Goal: Task Accomplishment & Management: Manage account settings

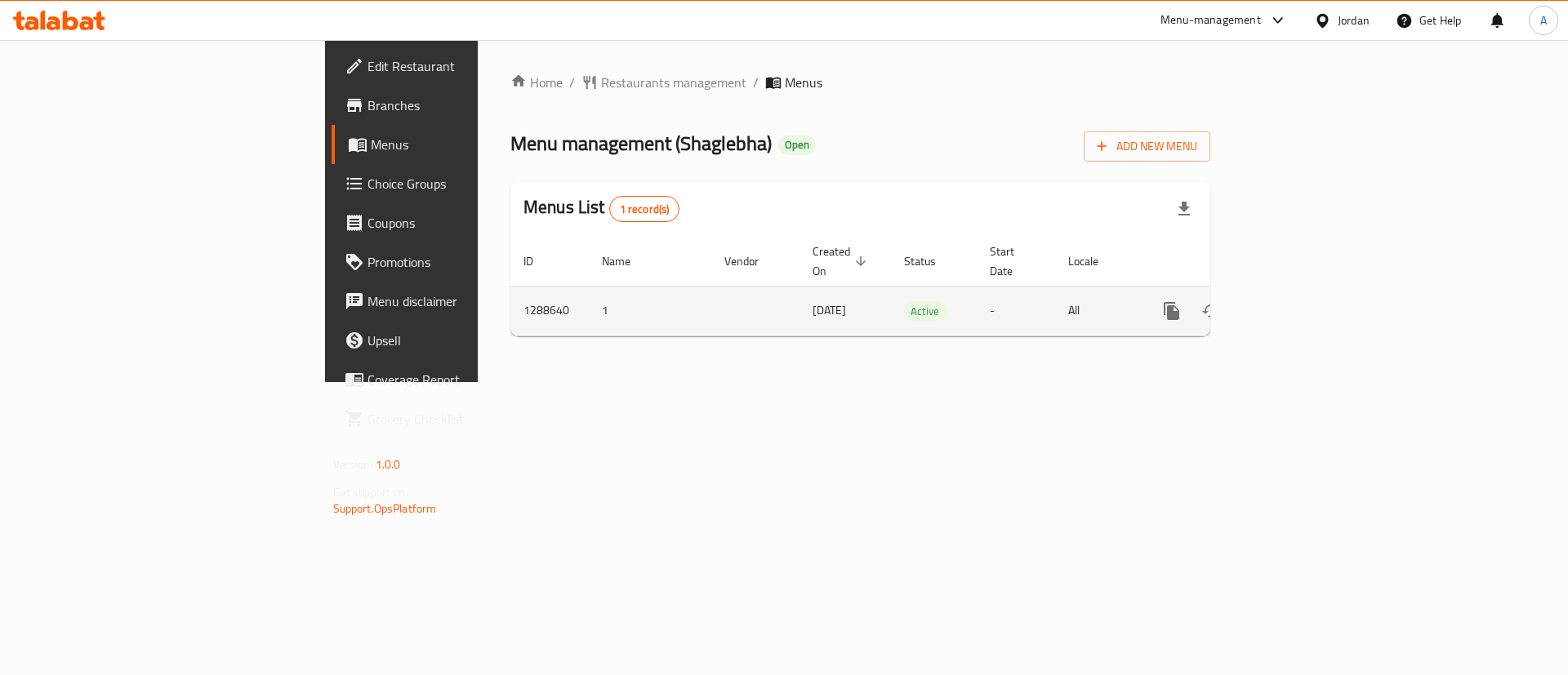
click at [1299, 301] on icon "enhanced table" at bounding box center [1290, 311] width 19 height 19
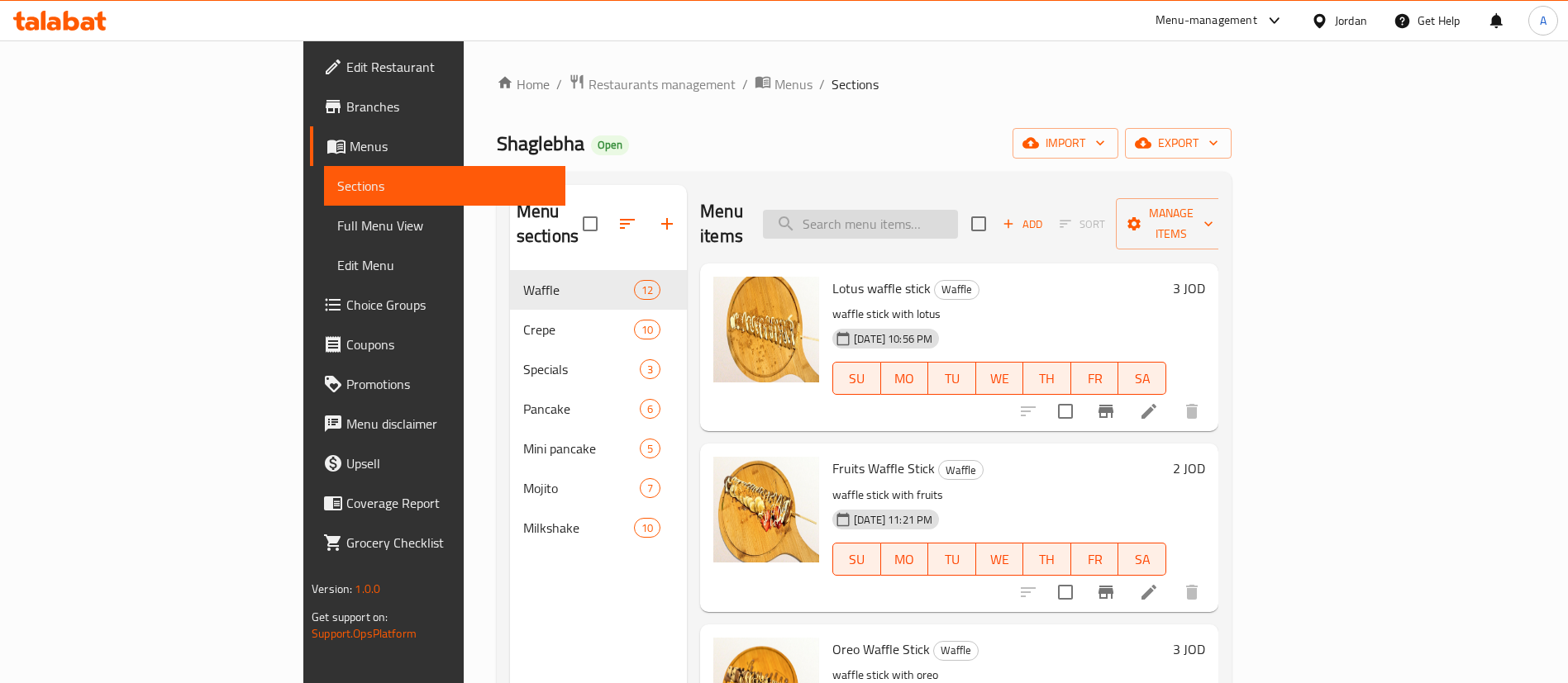
click at [929, 210] on input "search" at bounding box center [861, 224] width 195 height 29
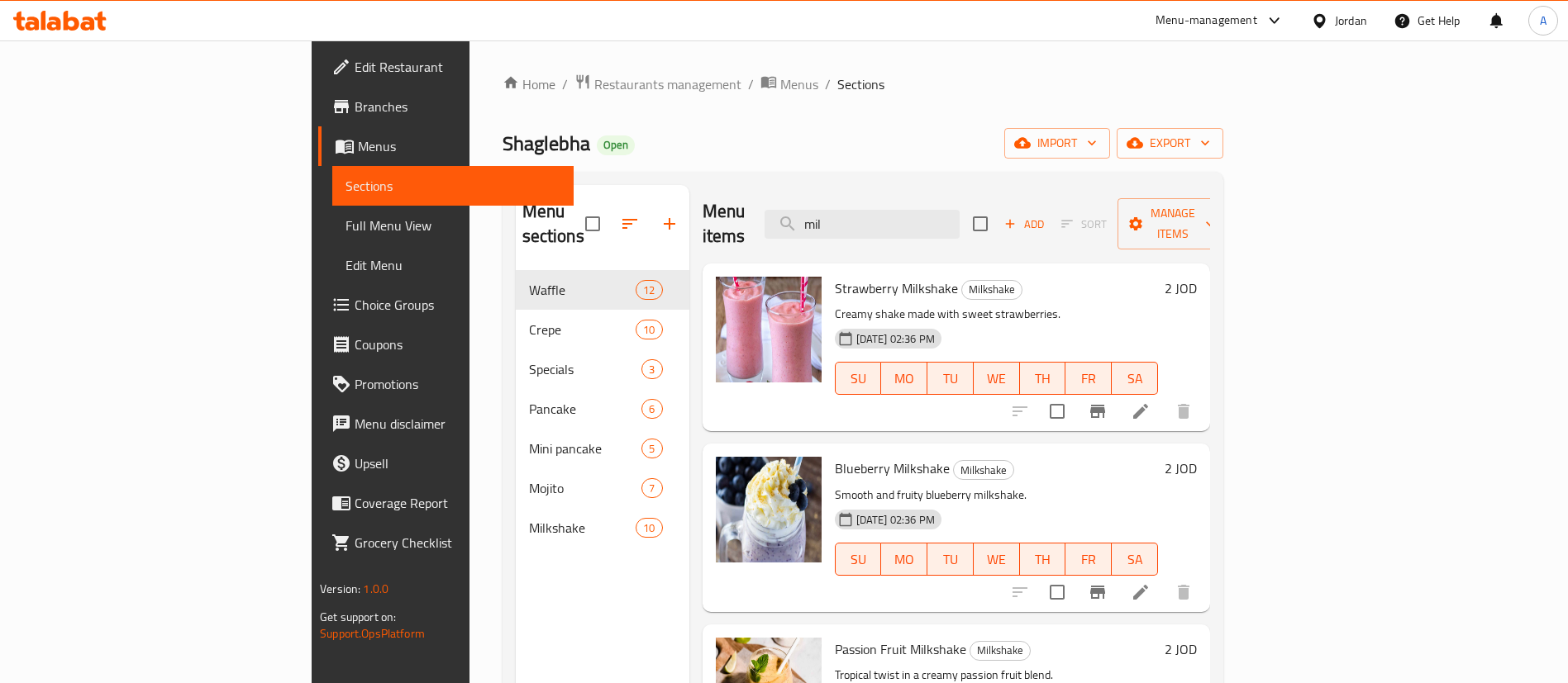
type input "mil"
click at [529, 518] on span "Milkshake" at bounding box center [582, 528] width 107 height 20
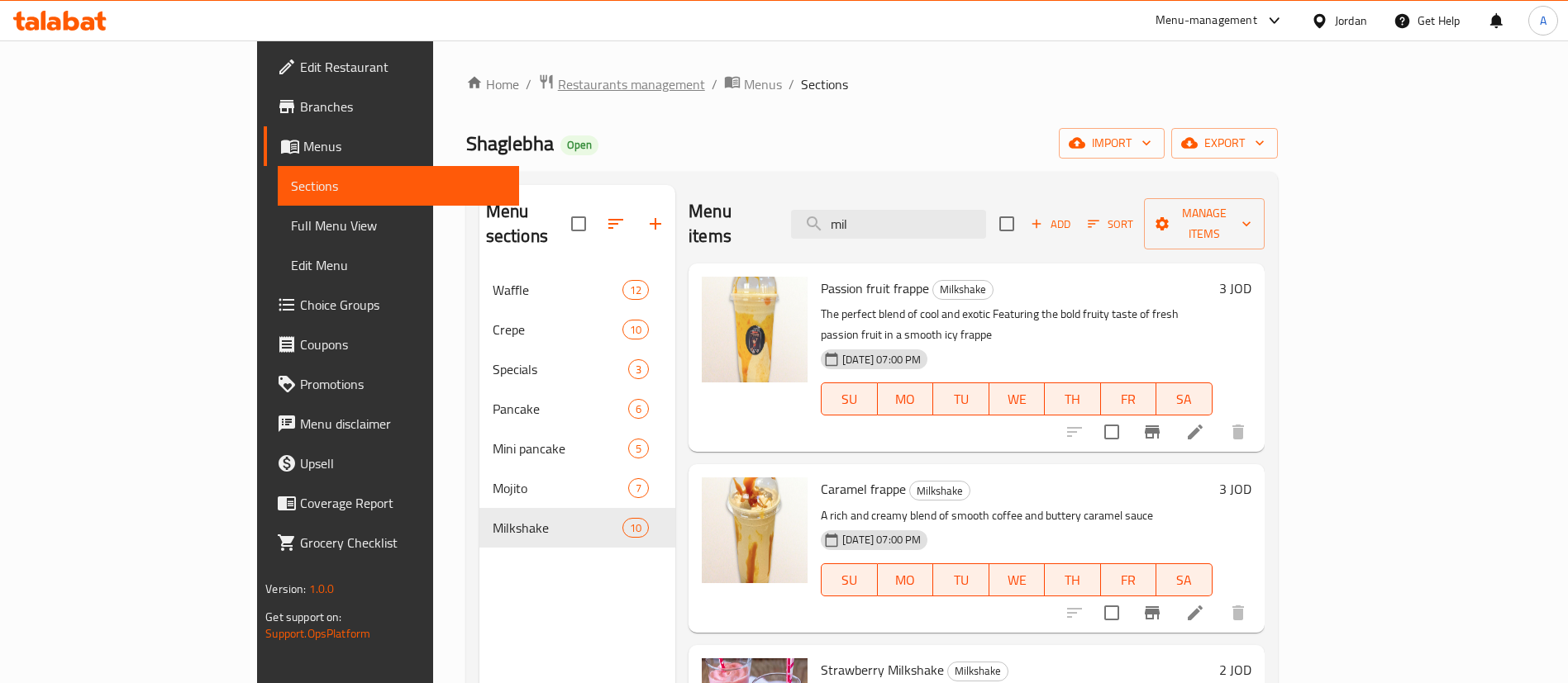
click at [558, 94] on span "Restaurants management" at bounding box center [632, 84] width 147 height 20
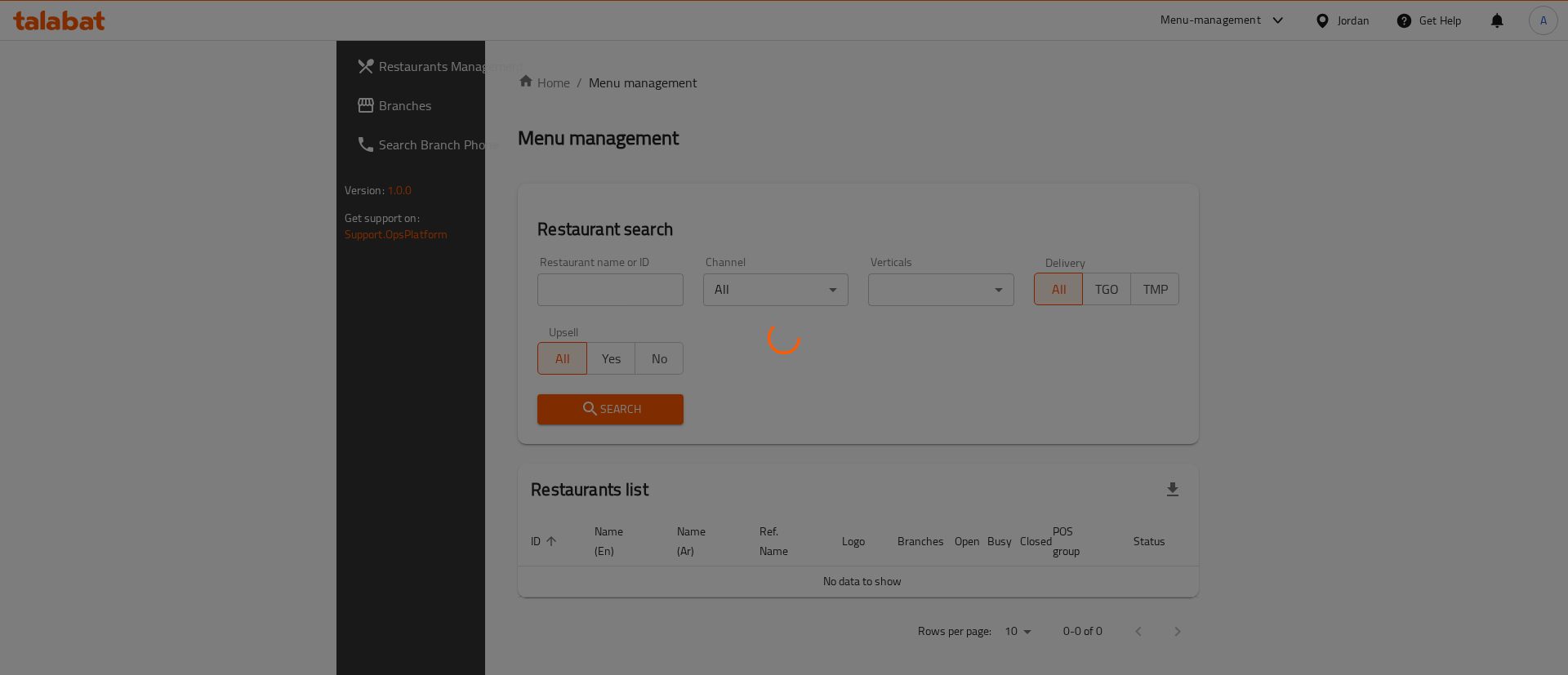
click at [457, 287] on div at bounding box center [784, 337] width 1568 height 675
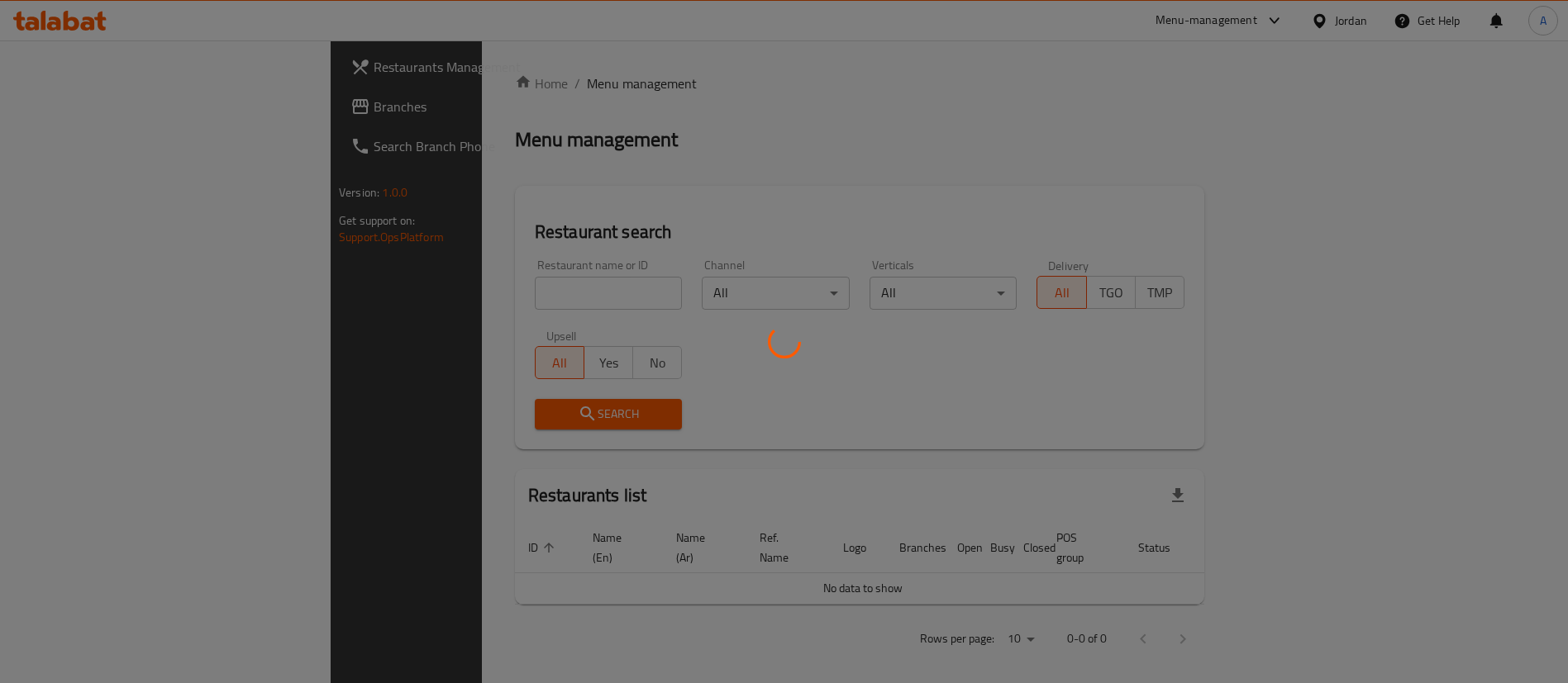
click at [462, 294] on div at bounding box center [784, 341] width 1568 height 683
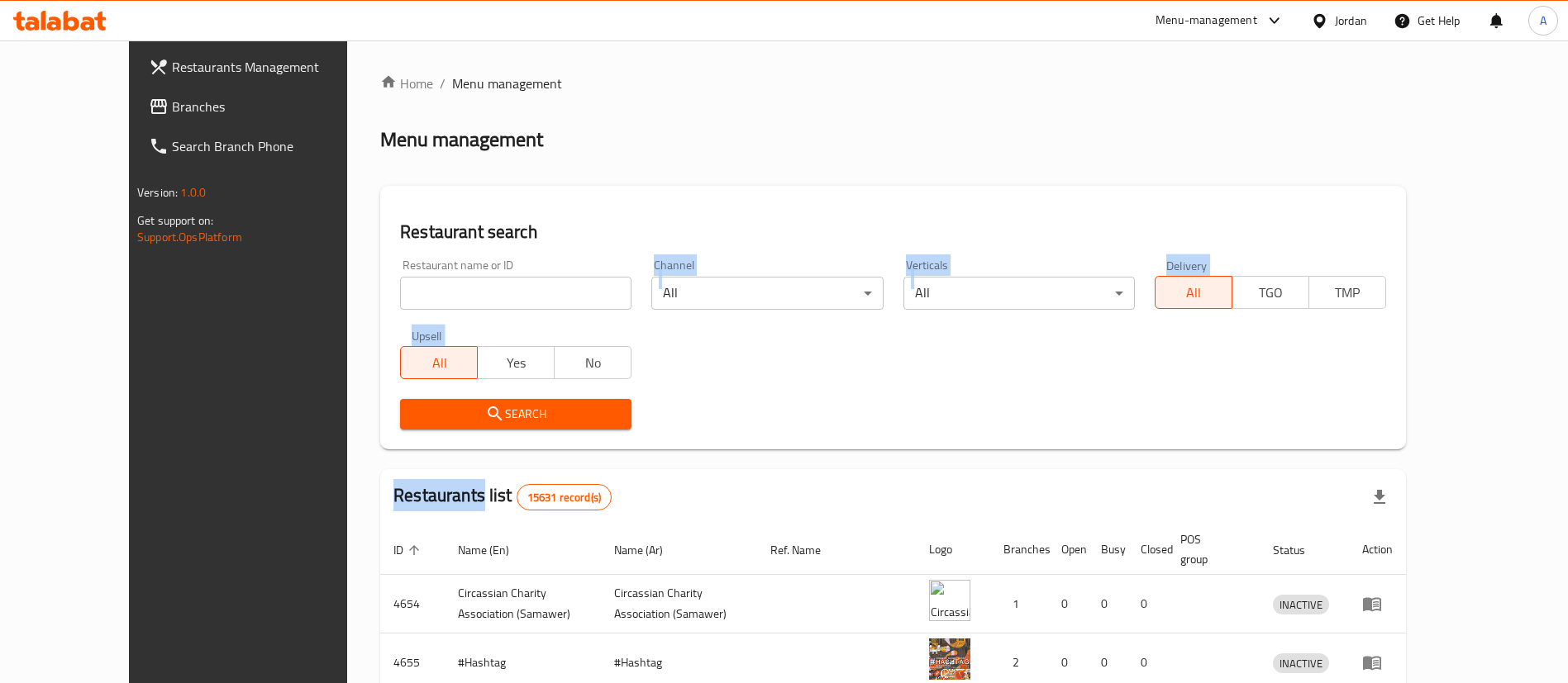
click at [462, 295] on div "Home / Menu management Menu management Restaurant search Restaurant name or ID …" at bounding box center [893, 592] width 1026 height 1037
click at [462, 295] on input "search" at bounding box center [515, 293] width 231 height 33
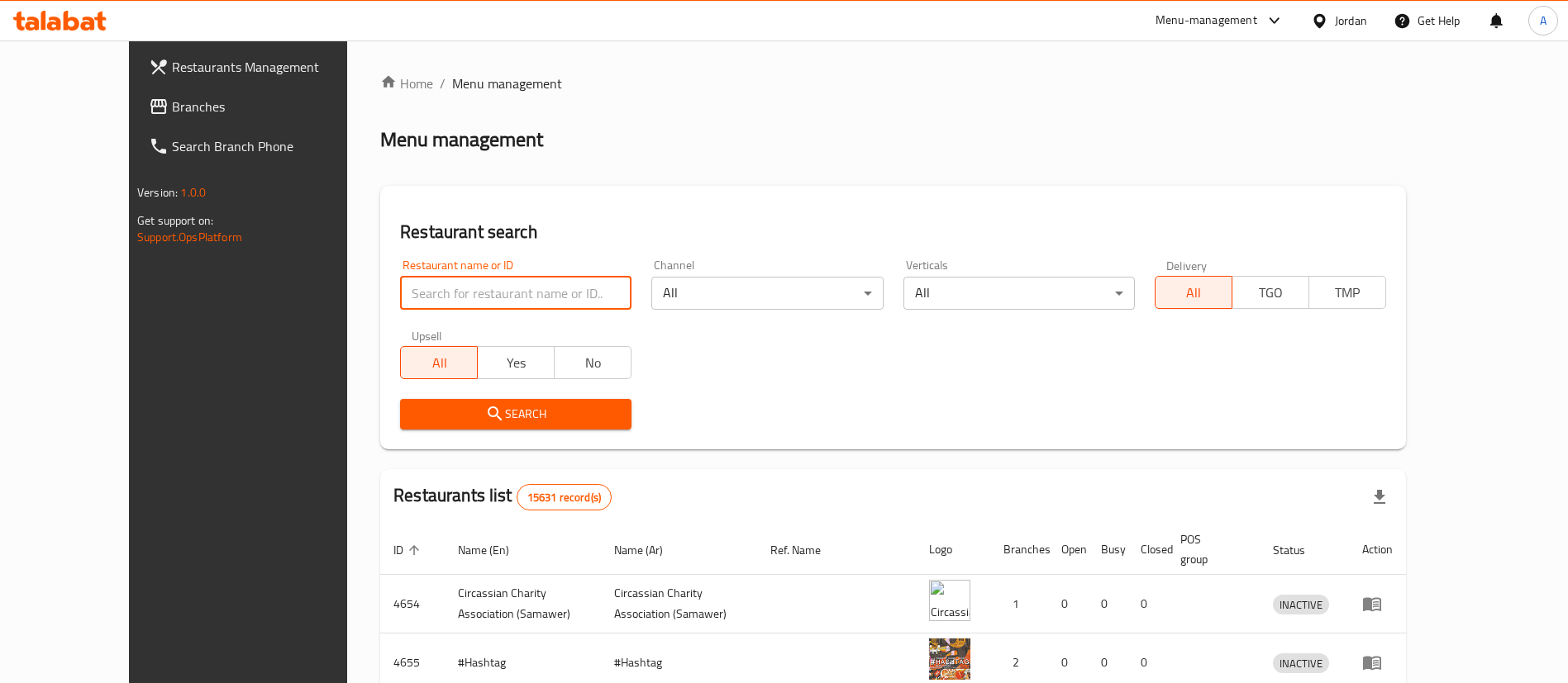
click at [462, 295] on input "search" at bounding box center [515, 293] width 231 height 33
type input "yiayia"
click button "Search" at bounding box center [515, 414] width 231 height 30
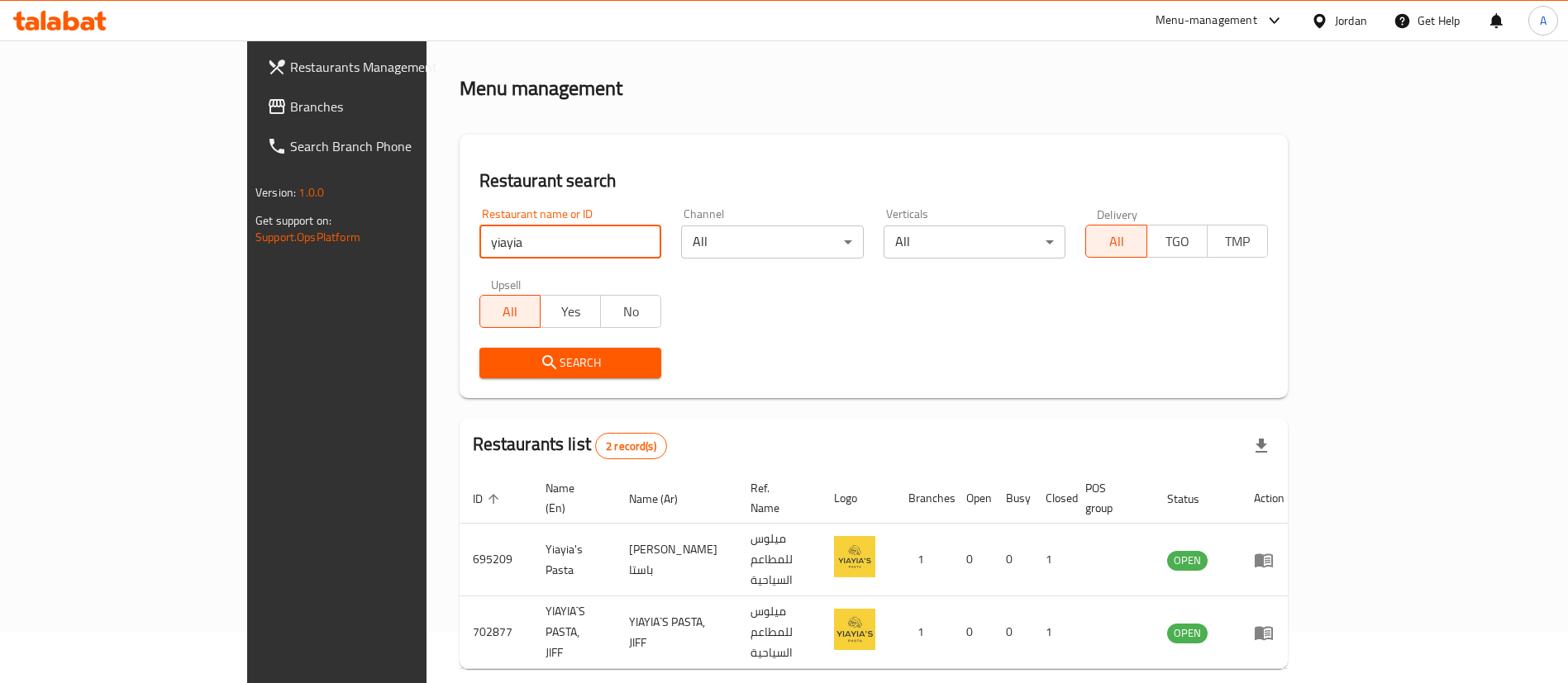
scroll to position [80, 0]
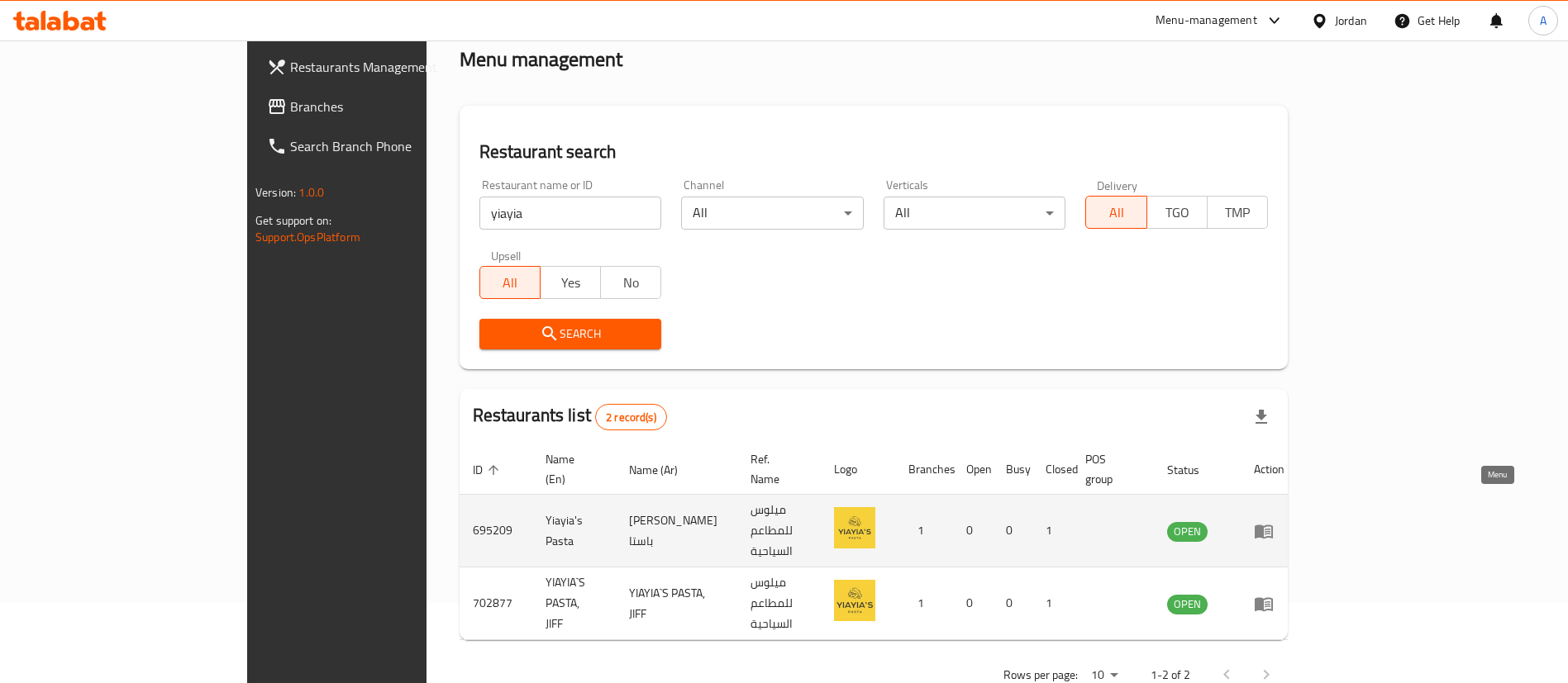
click at [1273, 525] on icon "enhanced table" at bounding box center [1263, 532] width 18 height 14
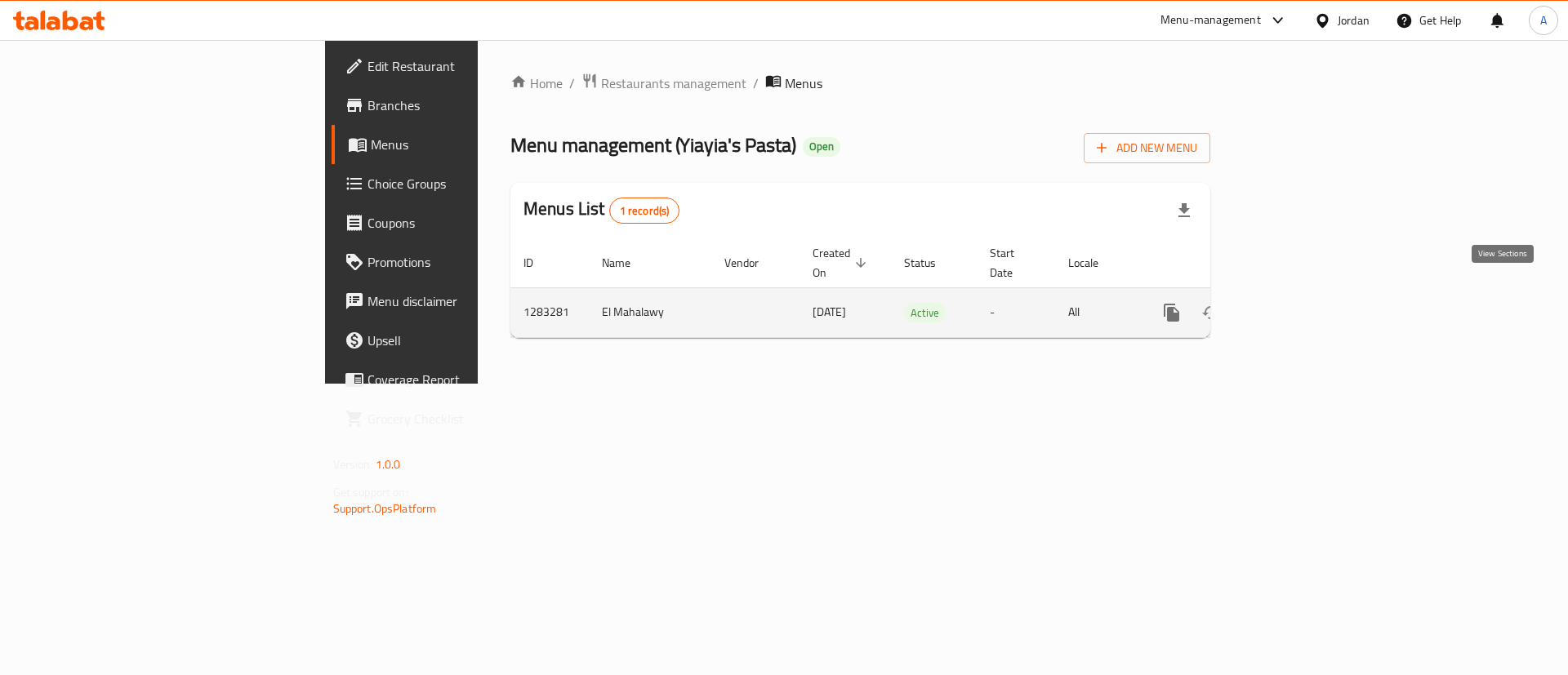
click at [1299, 303] on icon "enhanced table" at bounding box center [1290, 312] width 19 height 19
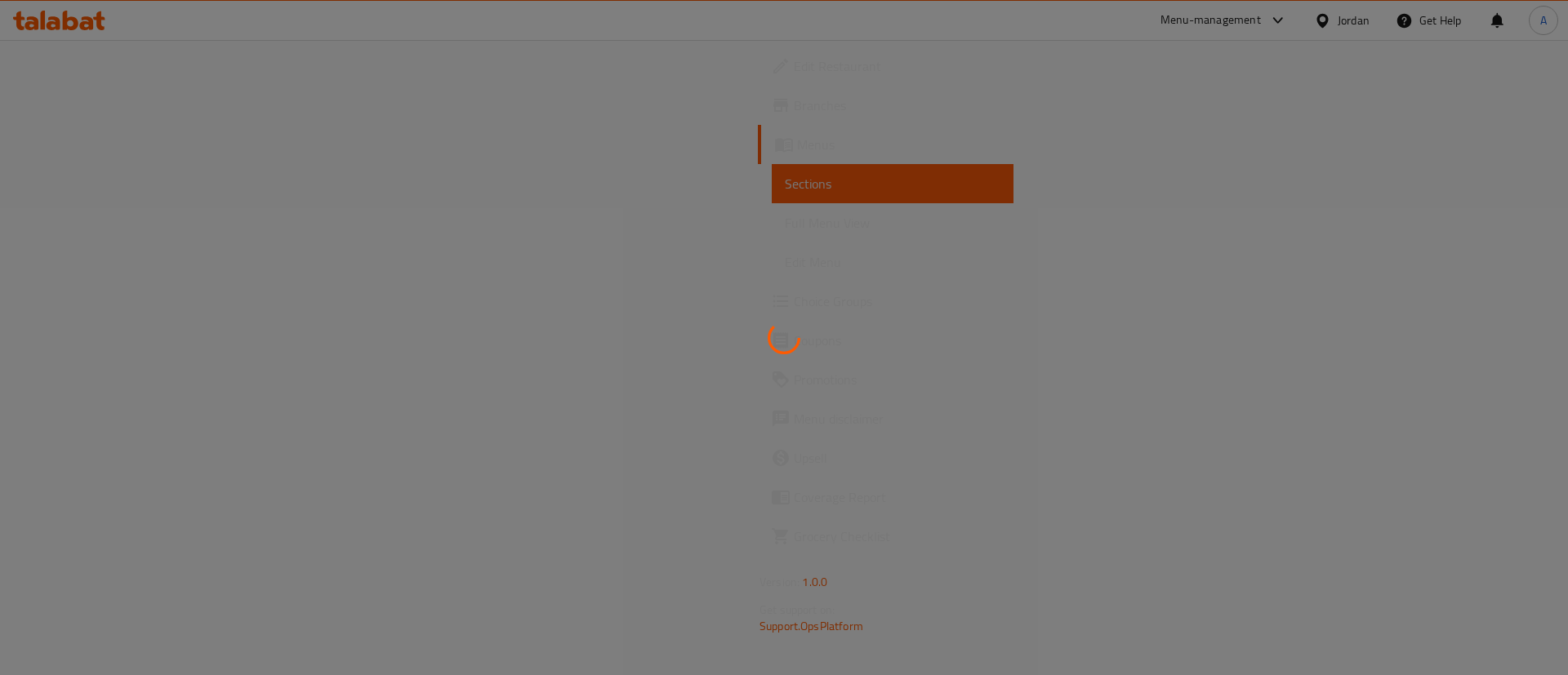
click at [76, 296] on div at bounding box center [784, 337] width 1568 height 675
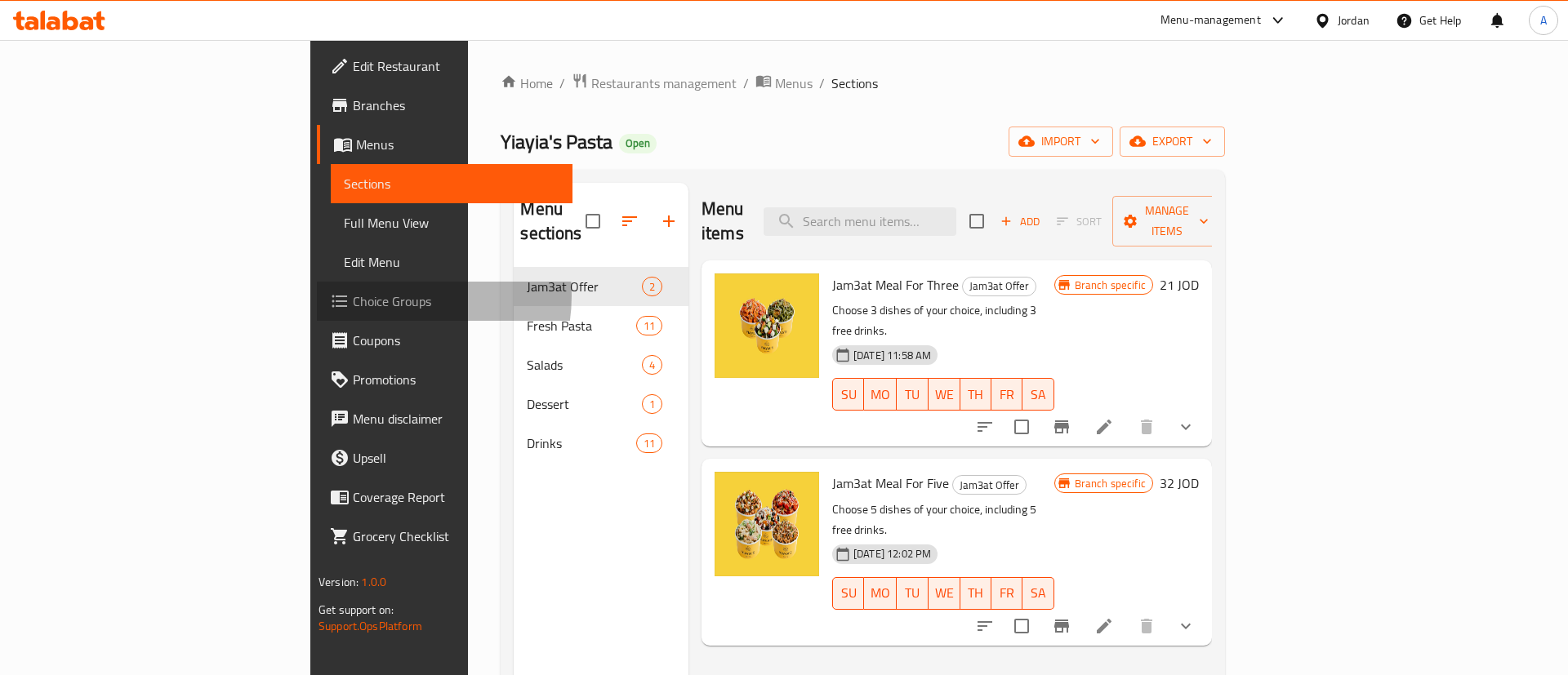
click at [353, 296] on span "Choice Groups" at bounding box center [456, 301] width 206 height 19
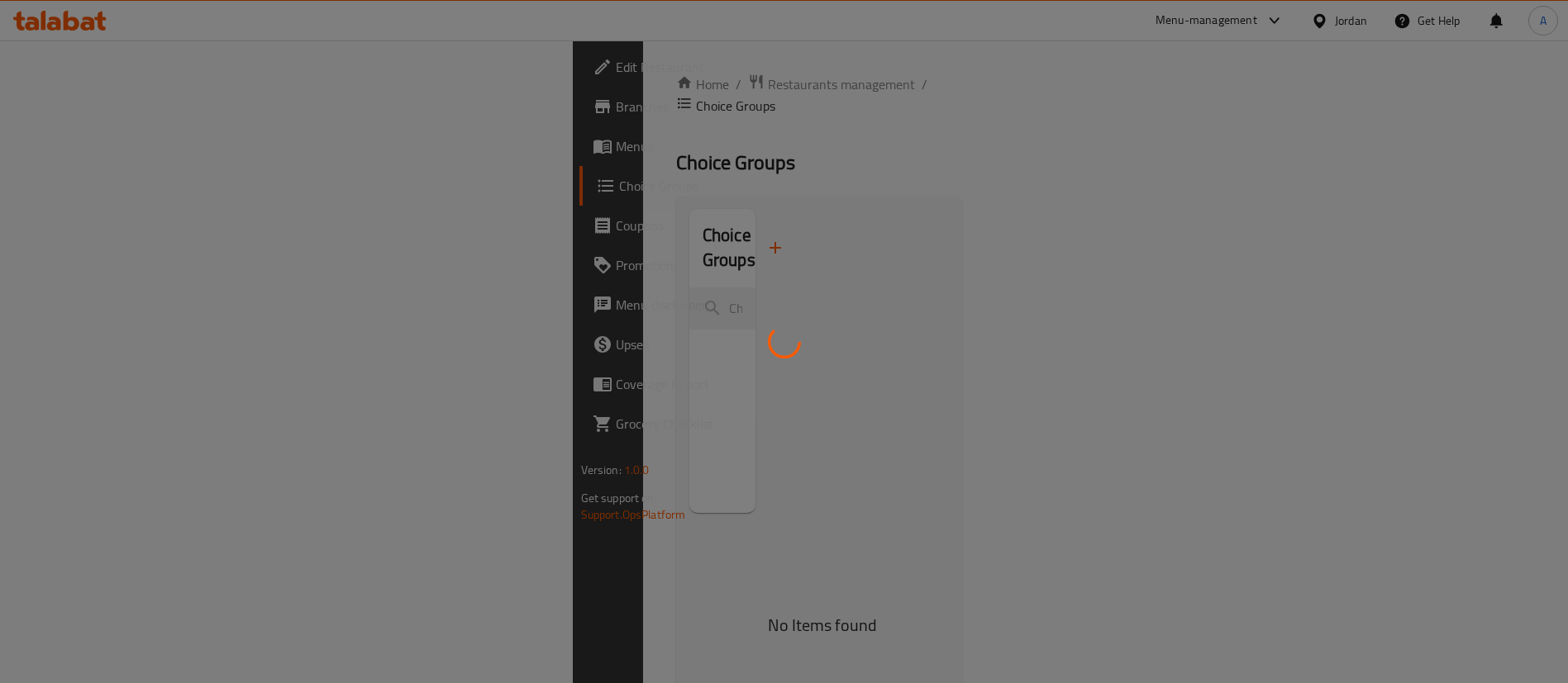
click at [77, 301] on div at bounding box center [784, 341] width 1568 height 683
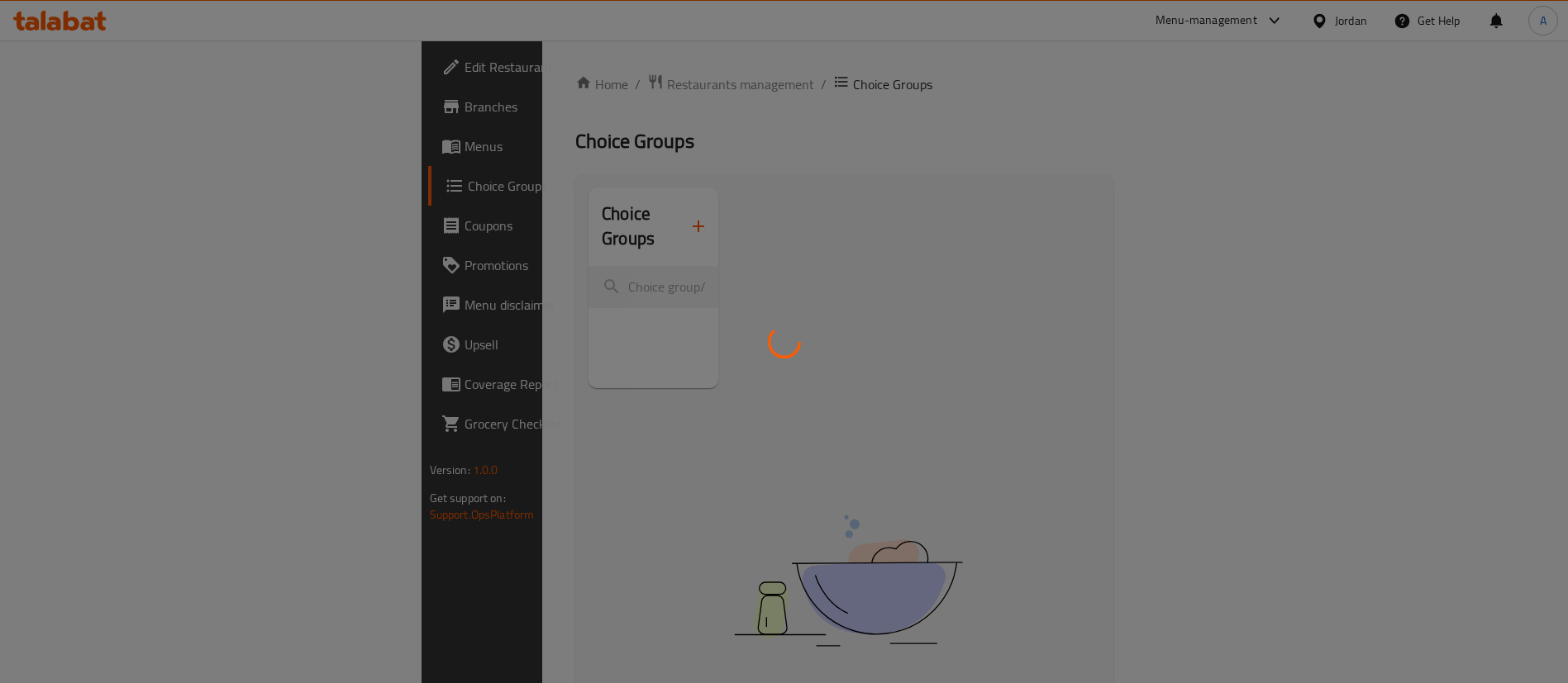
click at [77, 304] on div at bounding box center [784, 341] width 1568 height 683
click at [78, 305] on div at bounding box center [784, 341] width 1568 height 683
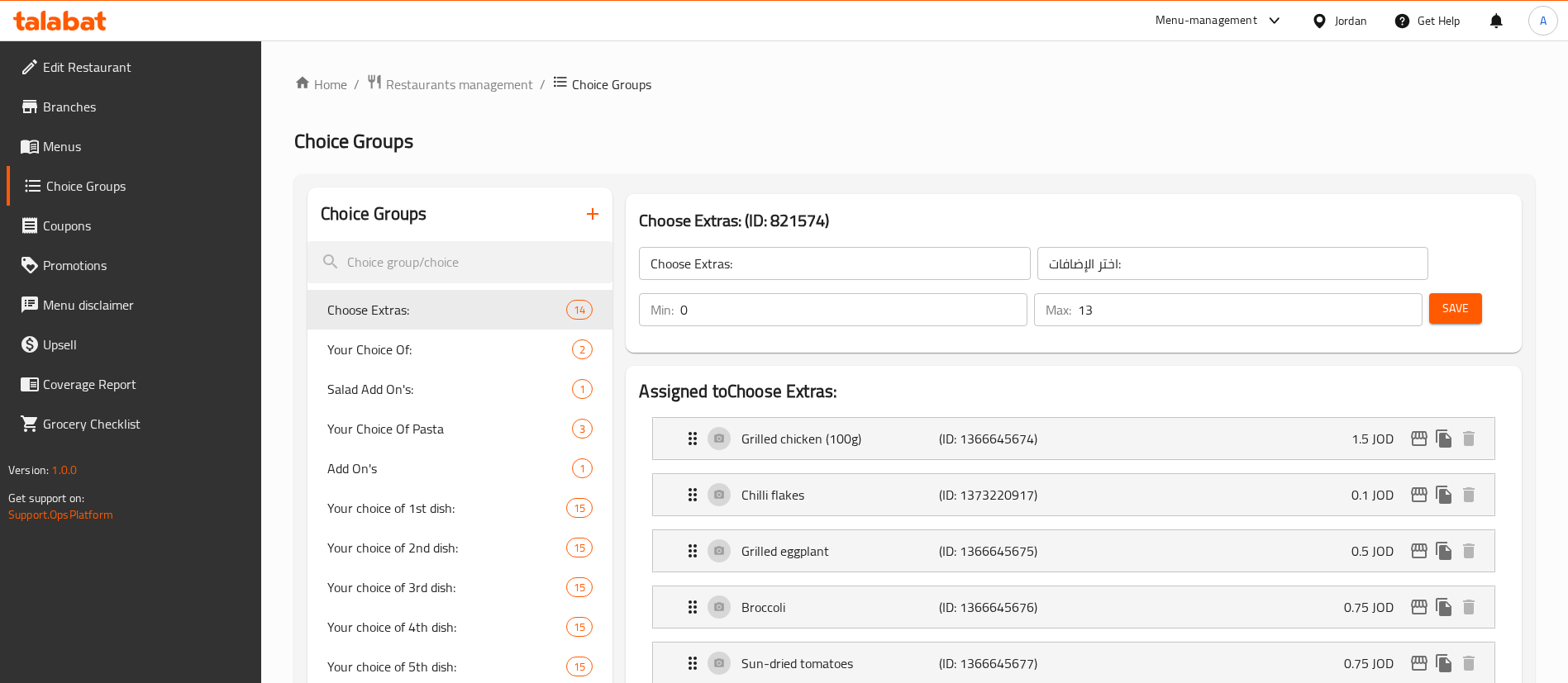
click at [77, 305] on div at bounding box center [784, 341] width 1568 height 683
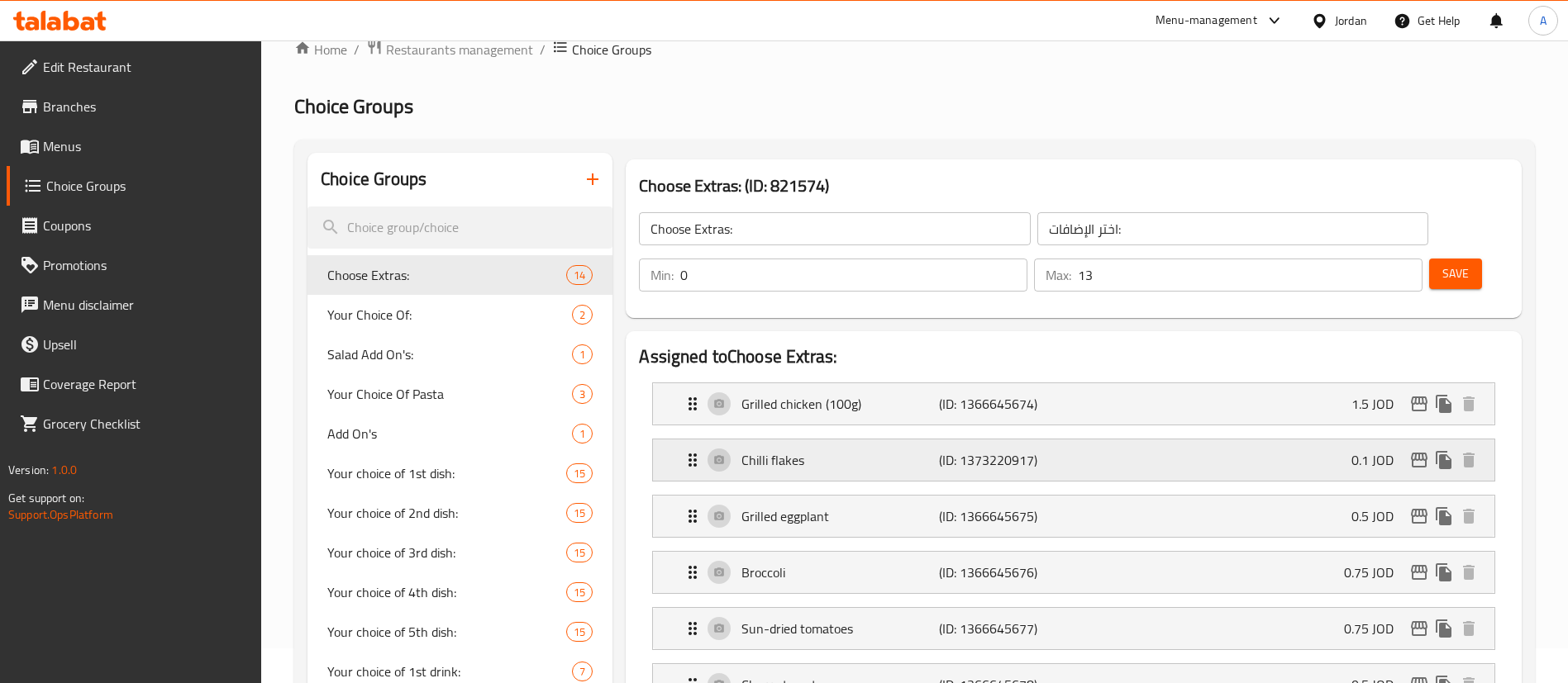
scroll to position [124, 0]
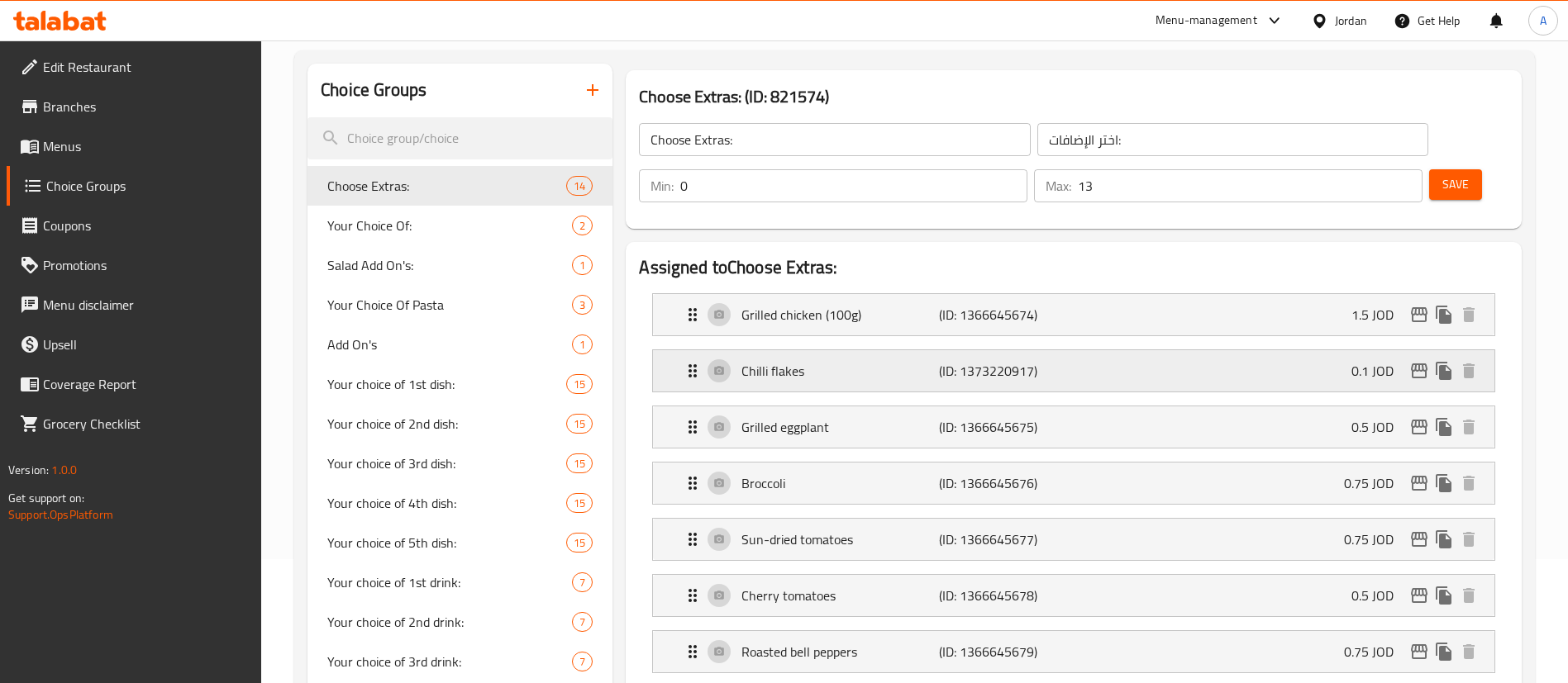
click at [804, 361] on p "Chilli flakes" at bounding box center [840, 371] width 196 height 20
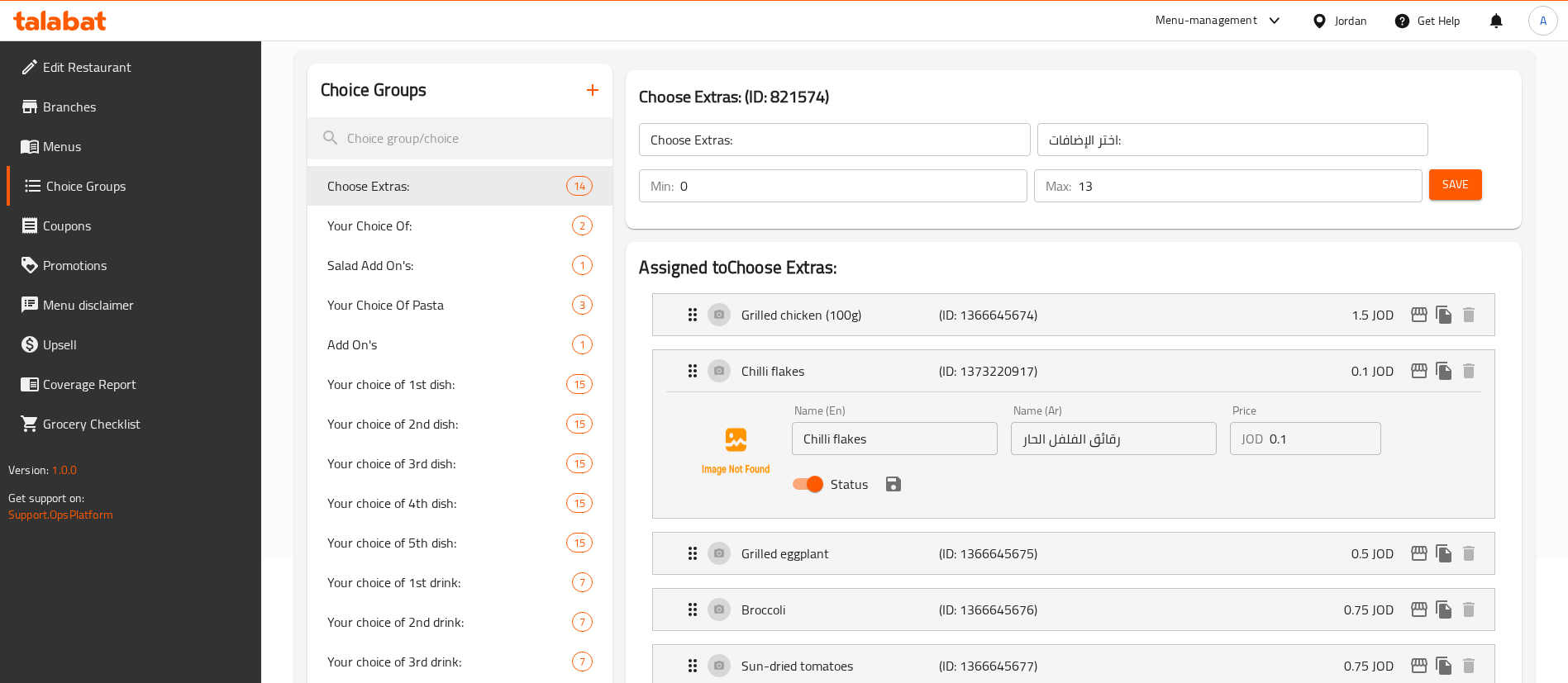
click at [827, 422] on input "Chilli flakes" at bounding box center [895, 438] width 206 height 33
click at [886, 477] on icon "save" at bounding box center [893, 484] width 15 height 15
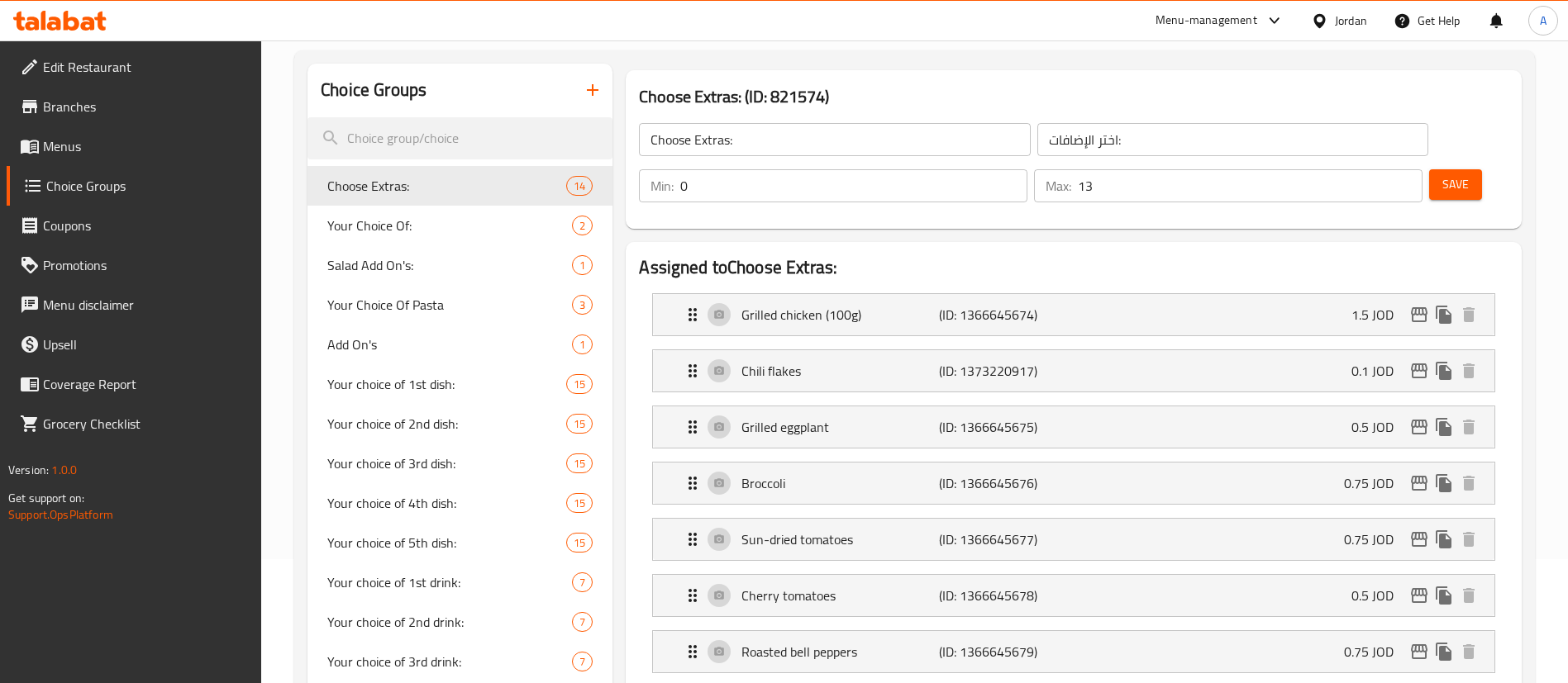
type input "Chili flakes"
click at [1442, 170] on button "Save" at bounding box center [1456, 185] width 53 height 30
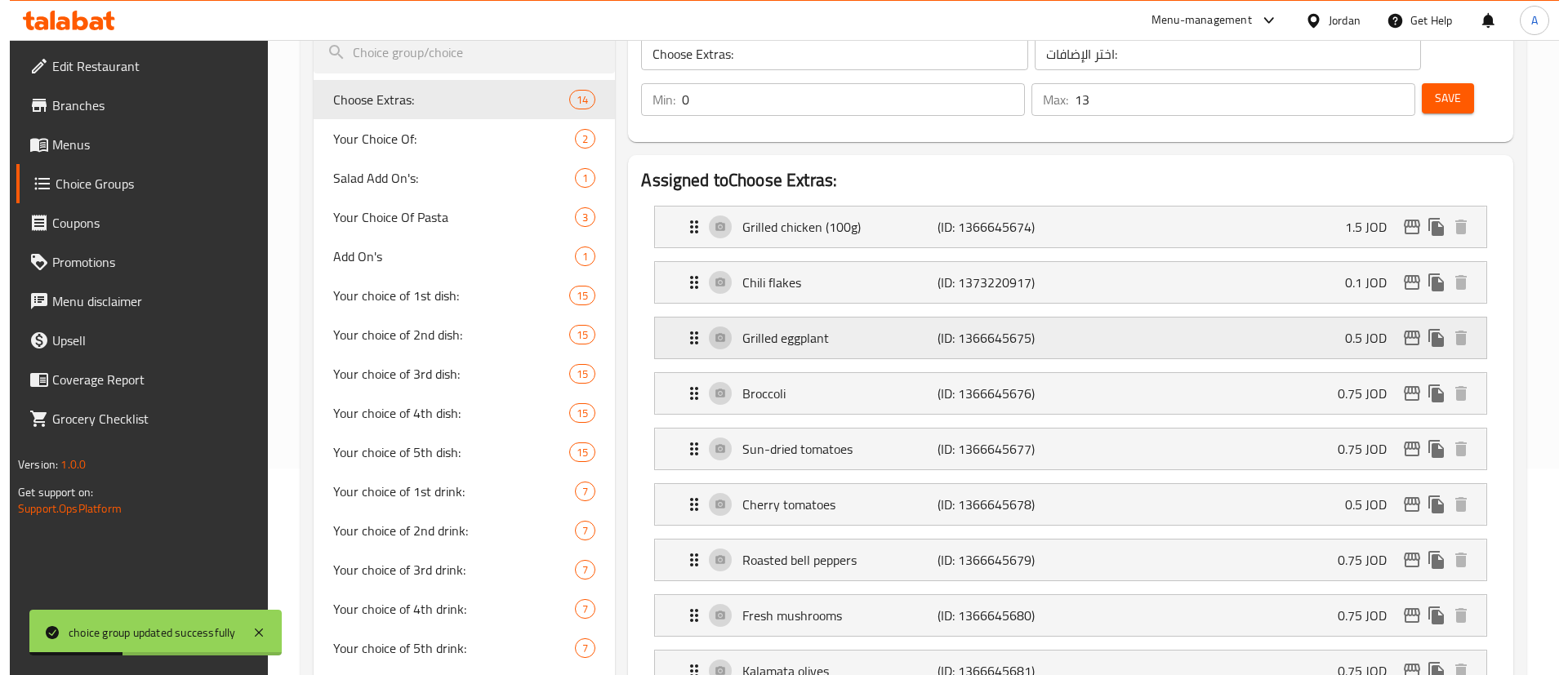
scroll to position [245, 0]
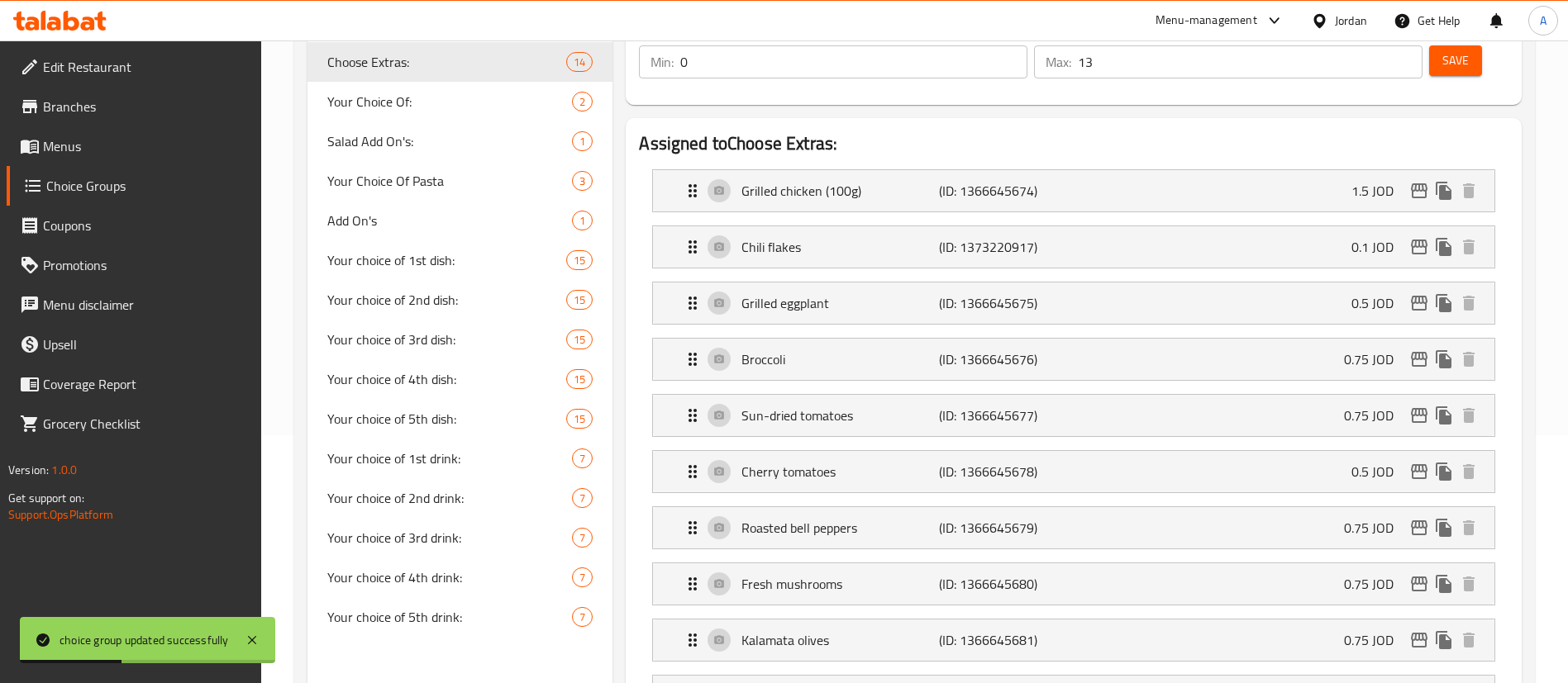
click at [1078, 226] on li "Chili flakes (ID: 1373220917) 0.1 JOD Name (En) Chili flakes Name (En) Name (Ar…" at bounding box center [1073, 247] width 870 height 56
click at [1392, 226] on div "Chili flakes (ID: 1373220917) 0.1 JOD" at bounding box center [1078, 247] width 792 height 42
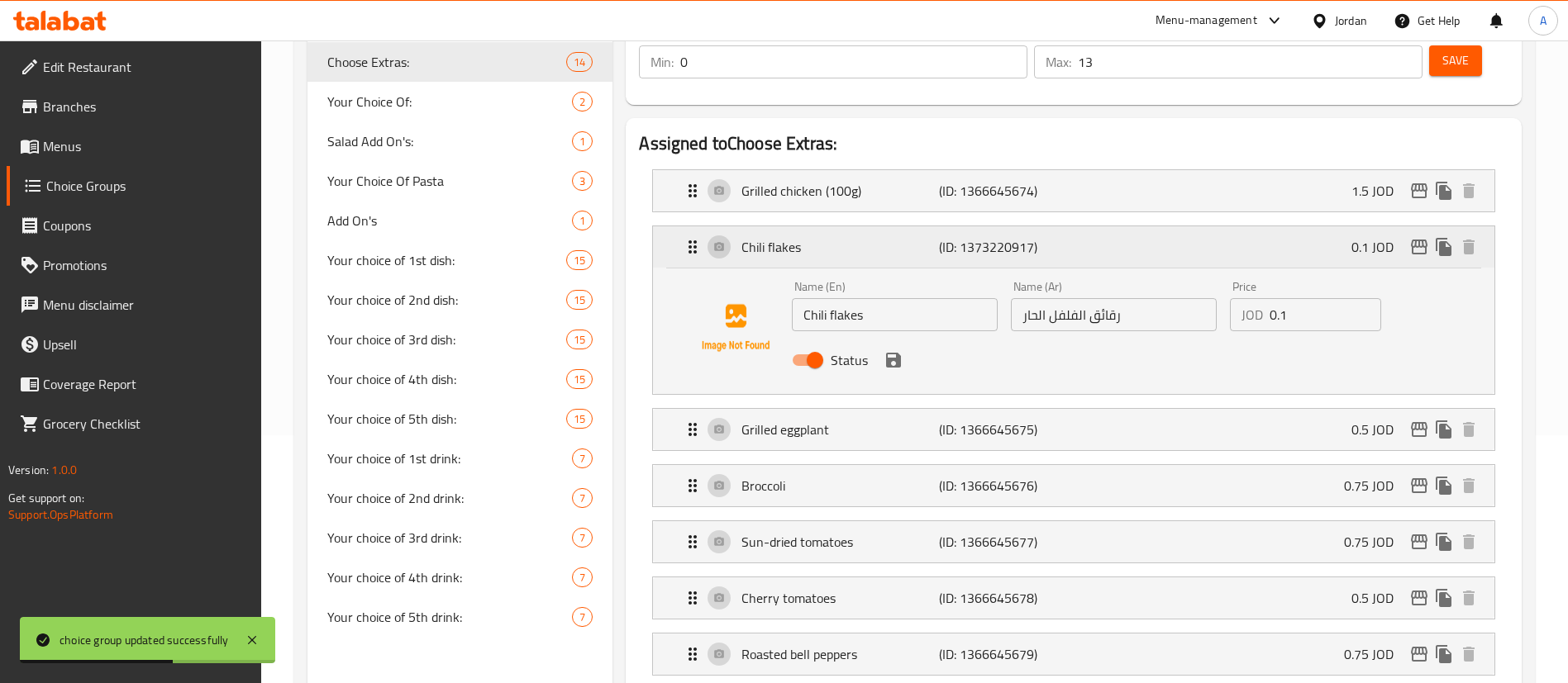
click at [1414, 240] on icon "edit" at bounding box center [1419, 247] width 17 height 15
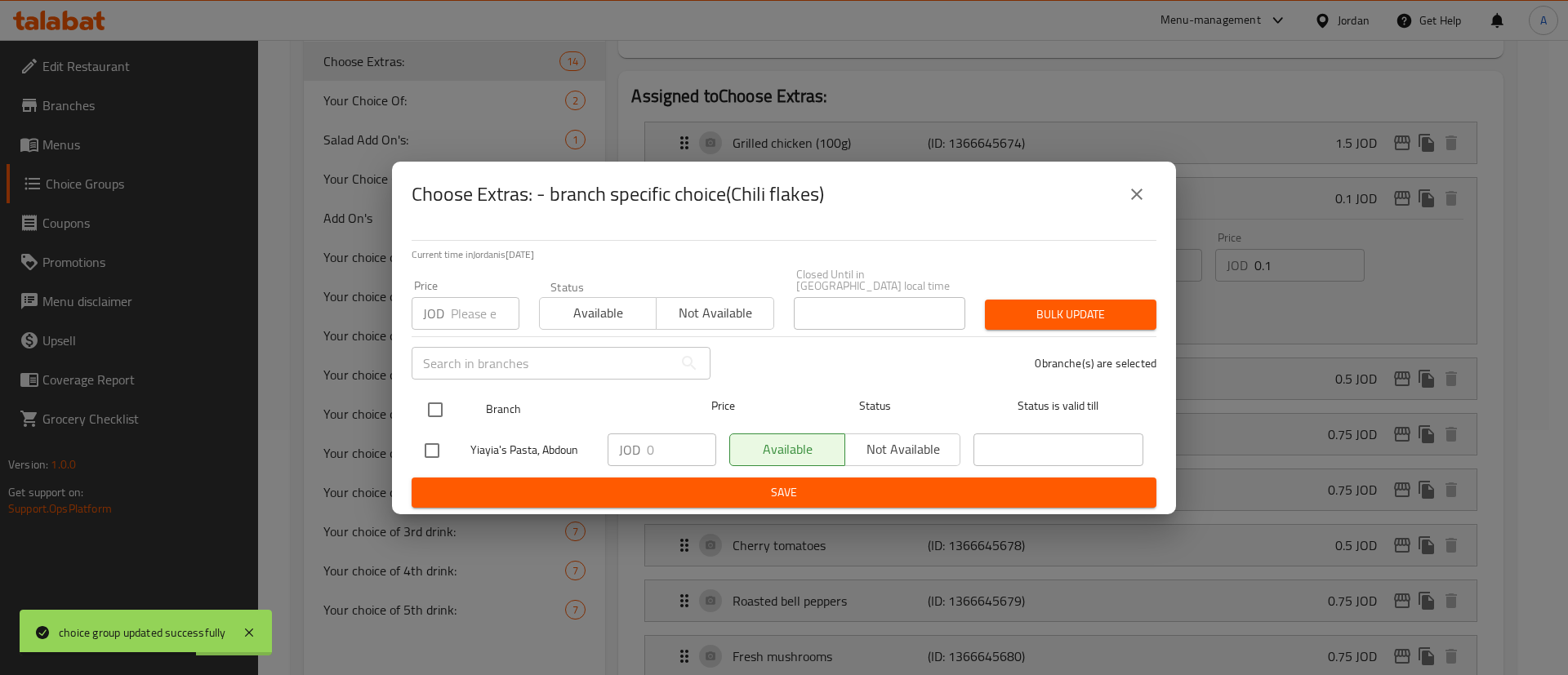
click at [450, 394] on input "checkbox" at bounding box center [435, 409] width 34 height 34
checkbox input "true"
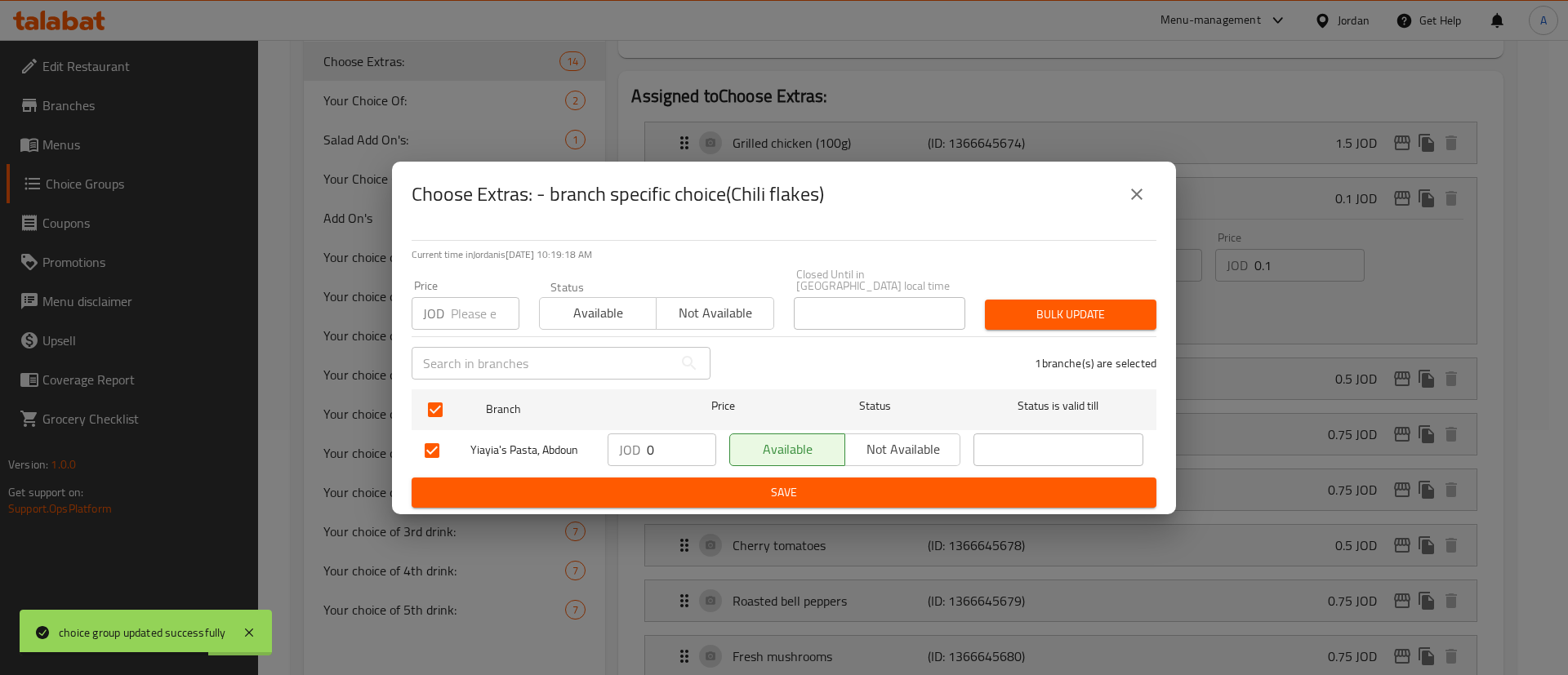
drag, startPoint x: 615, startPoint y: 434, endPoint x: 663, endPoint y: 434, distance: 48.0
click at [616, 434] on div "JOD 0 ​" at bounding box center [662, 449] width 109 height 32
click at [663, 434] on input "0" at bounding box center [681, 449] width 69 height 32
click at [557, 439] on div "Yiayia's Pasta, Abdoun JOD 0 ​ Available Not available ​" at bounding box center [784, 451] width 732 height 47
click at [742, 466] on div "Available Not available" at bounding box center [845, 451] width 244 height 47
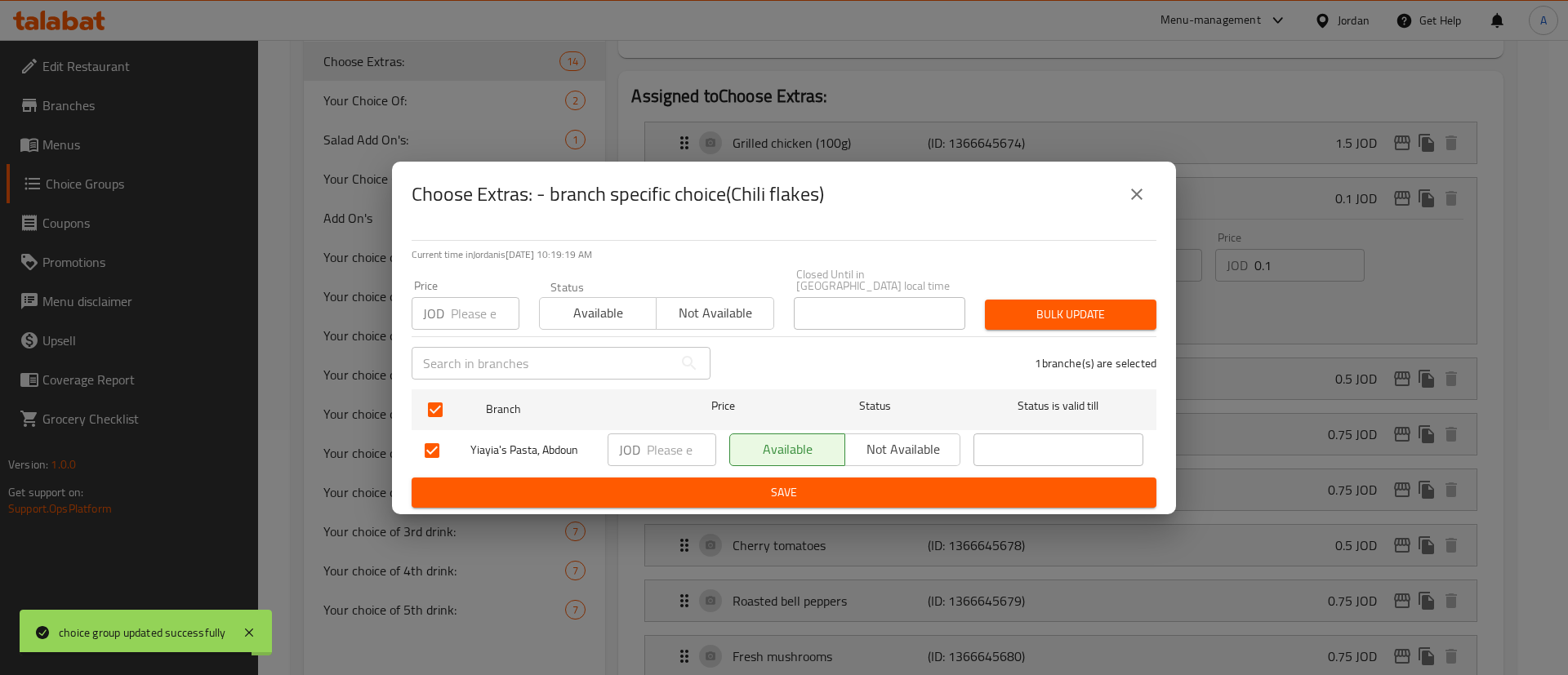
click at [742, 485] on span "Save" at bounding box center [784, 492] width 719 height 20
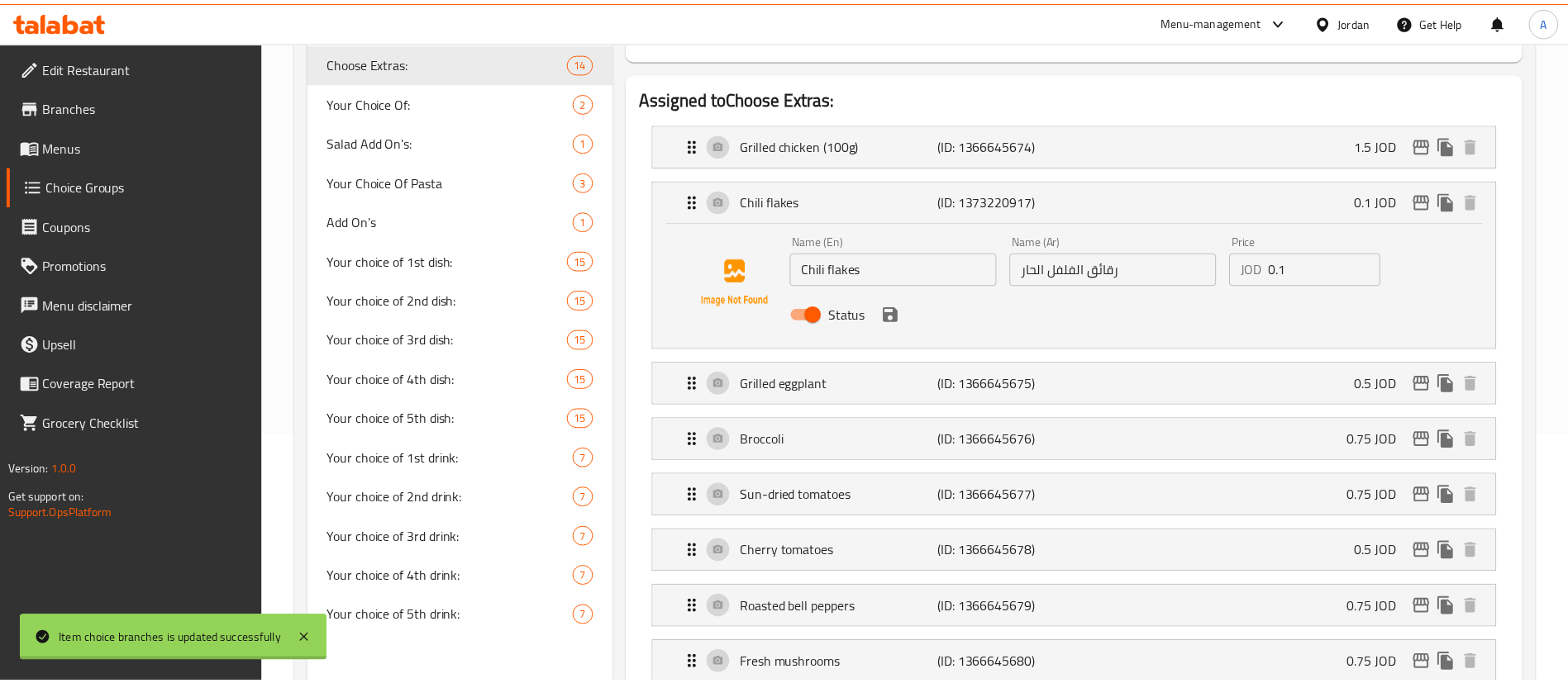
scroll to position [247, 0]
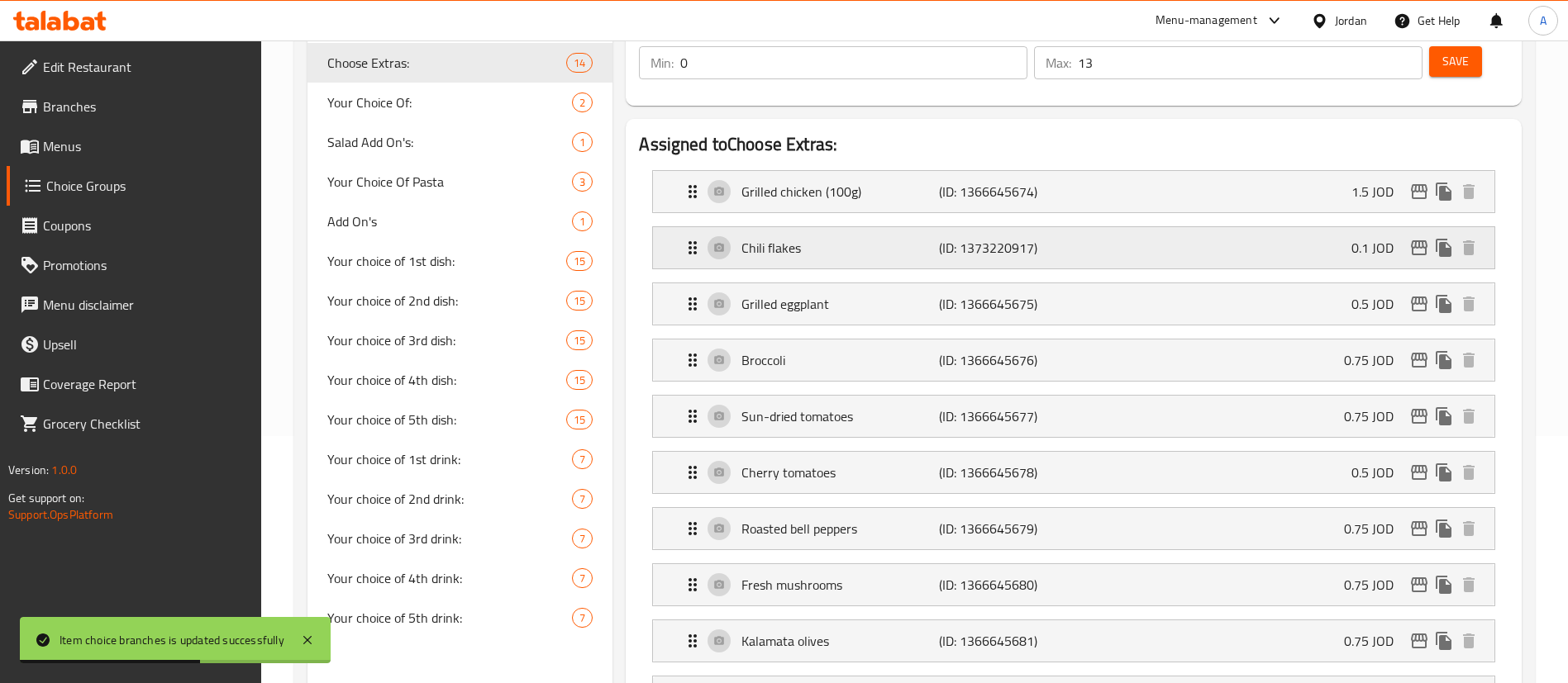
click at [1259, 227] on div "Chili flakes (ID: 1373220917) 0.1 JOD" at bounding box center [1078, 248] width 792 height 42
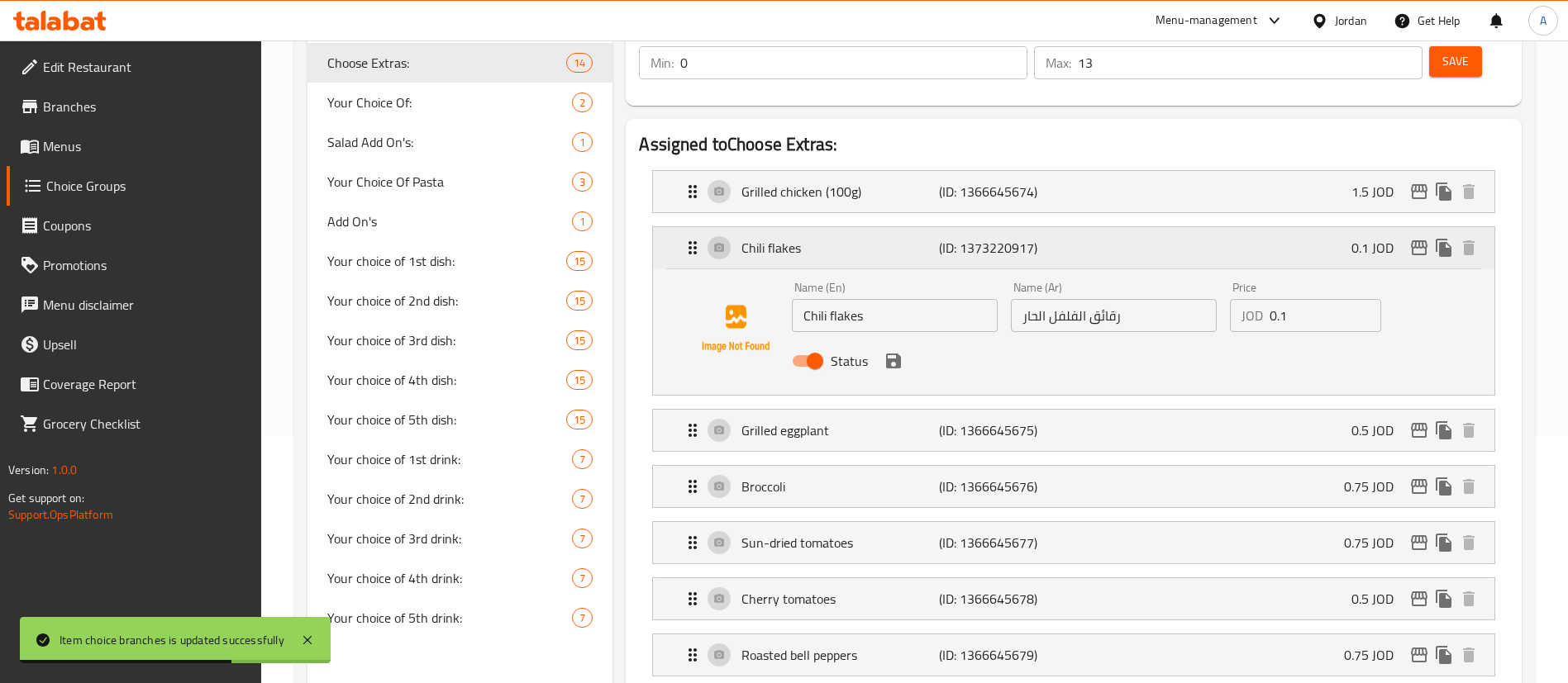
click at [1409, 238] on icon "edit" at bounding box center [1419, 248] width 20 height 20
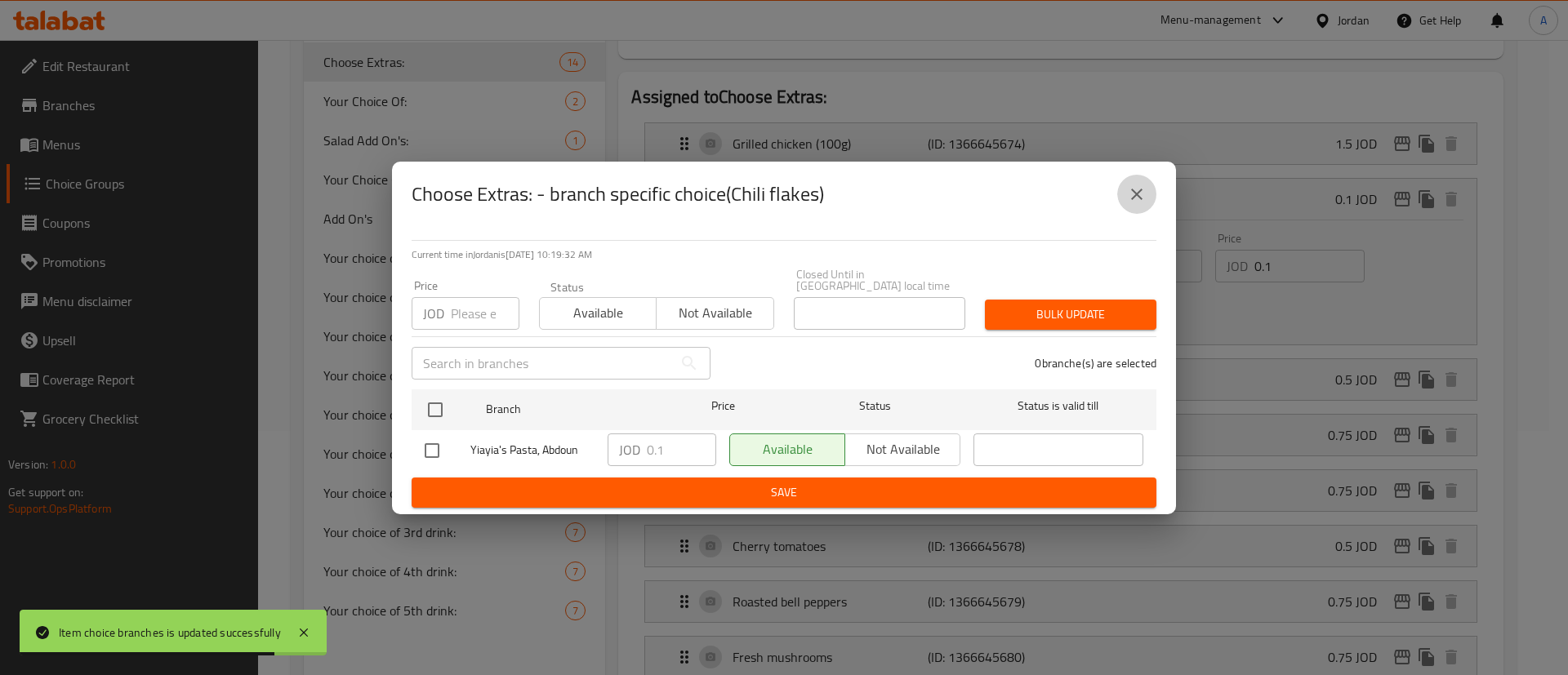
click at [1132, 193] on icon "close" at bounding box center [1137, 194] width 19 height 19
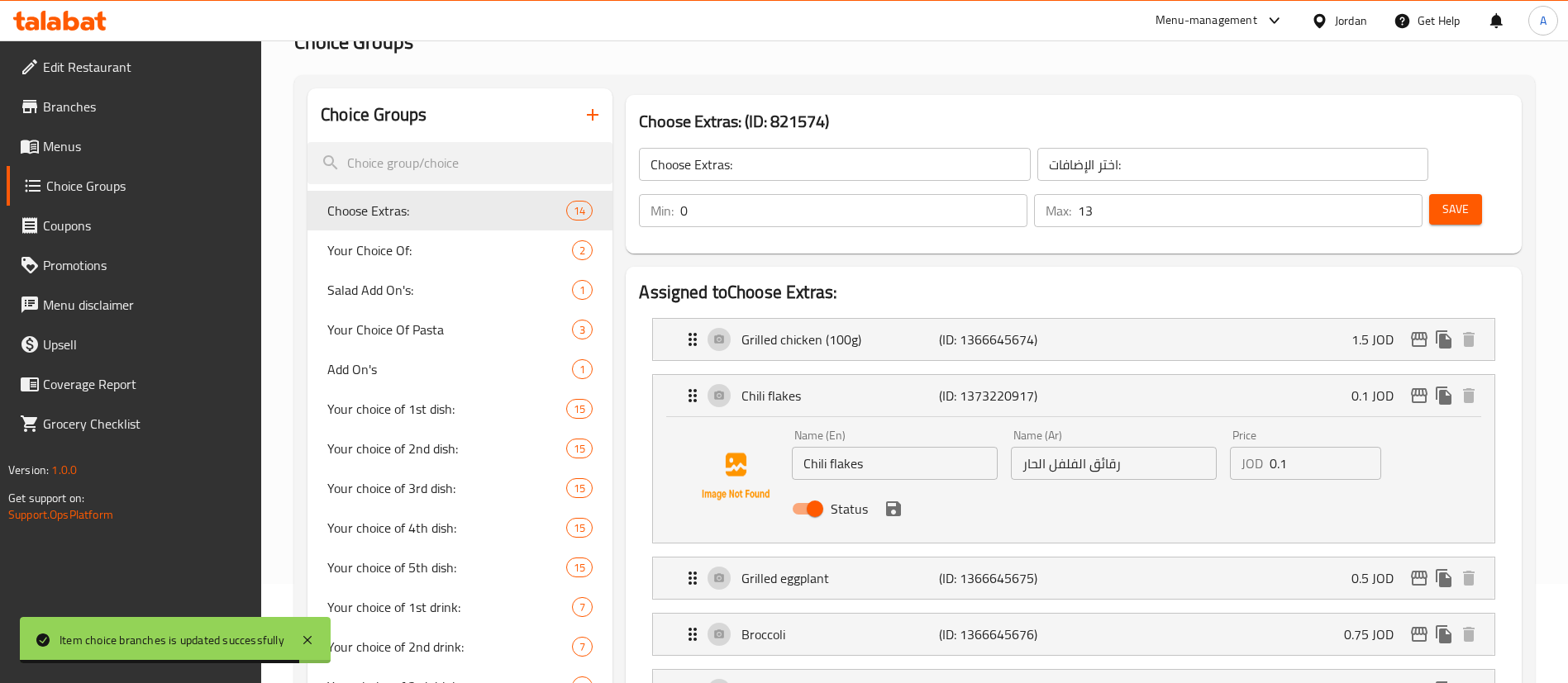
scroll to position [0, 0]
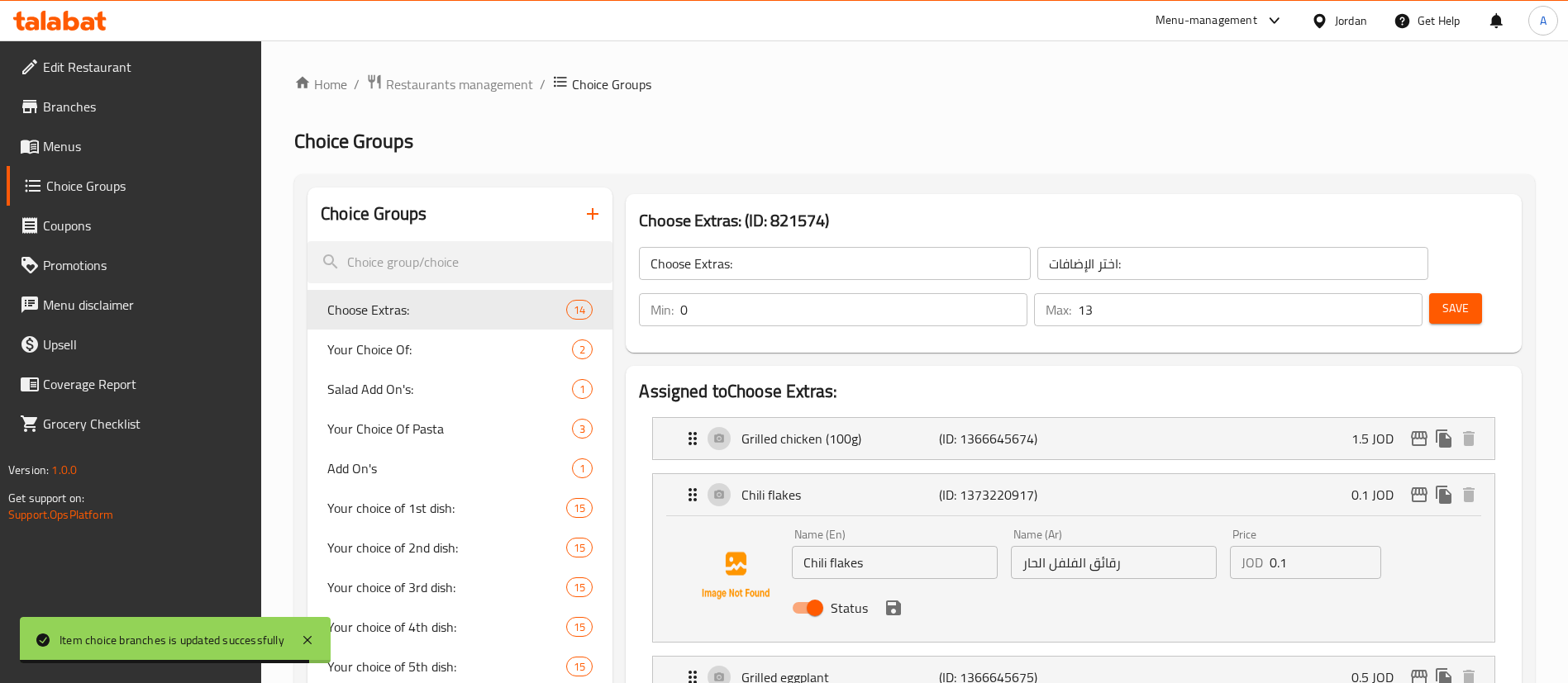
click at [1435, 293] on button "Save" at bounding box center [1456, 308] width 53 height 30
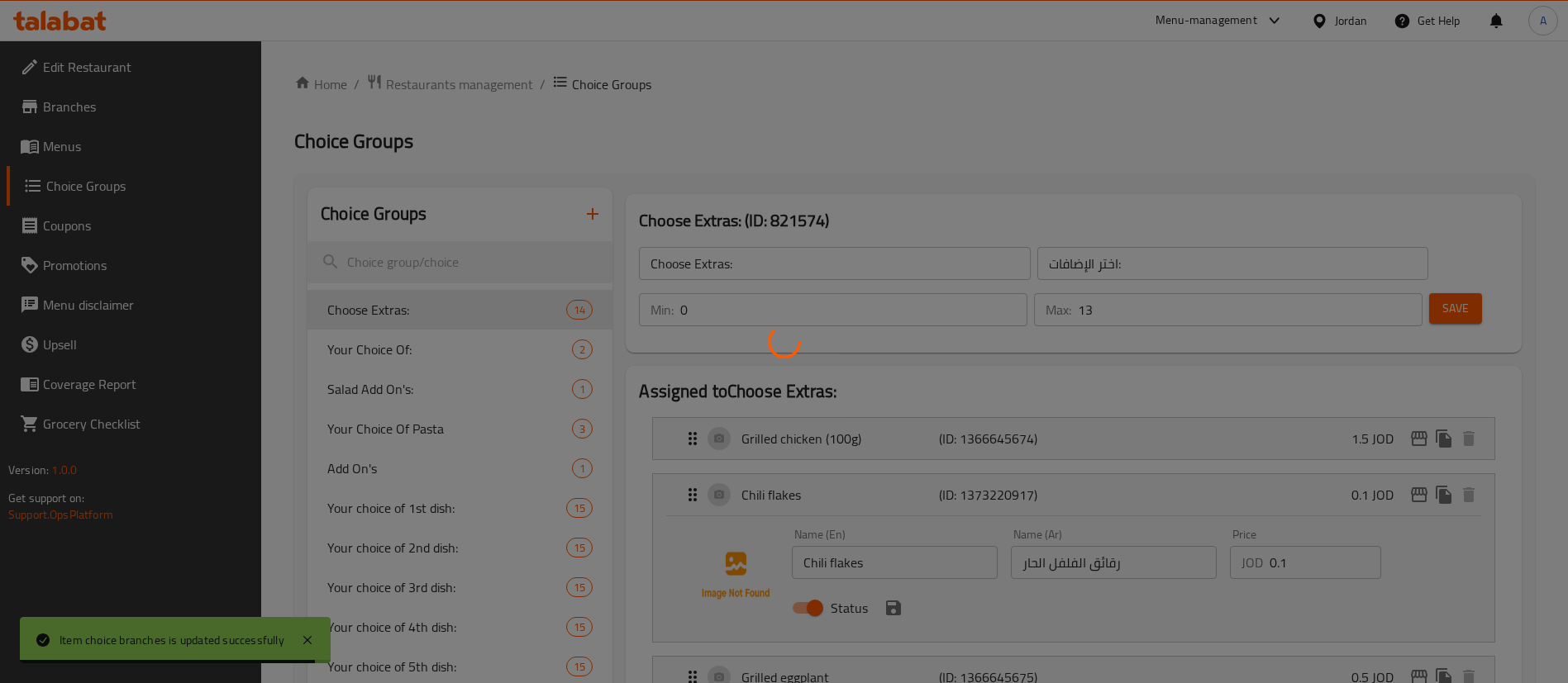
drag, startPoint x: 1434, startPoint y: 249, endPoint x: 1428, endPoint y: 258, distance: 10.8
click at [1434, 250] on div at bounding box center [784, 341] width 1568 height 683
